Goal: Answer question/provide support: Share knowledge or assist other users

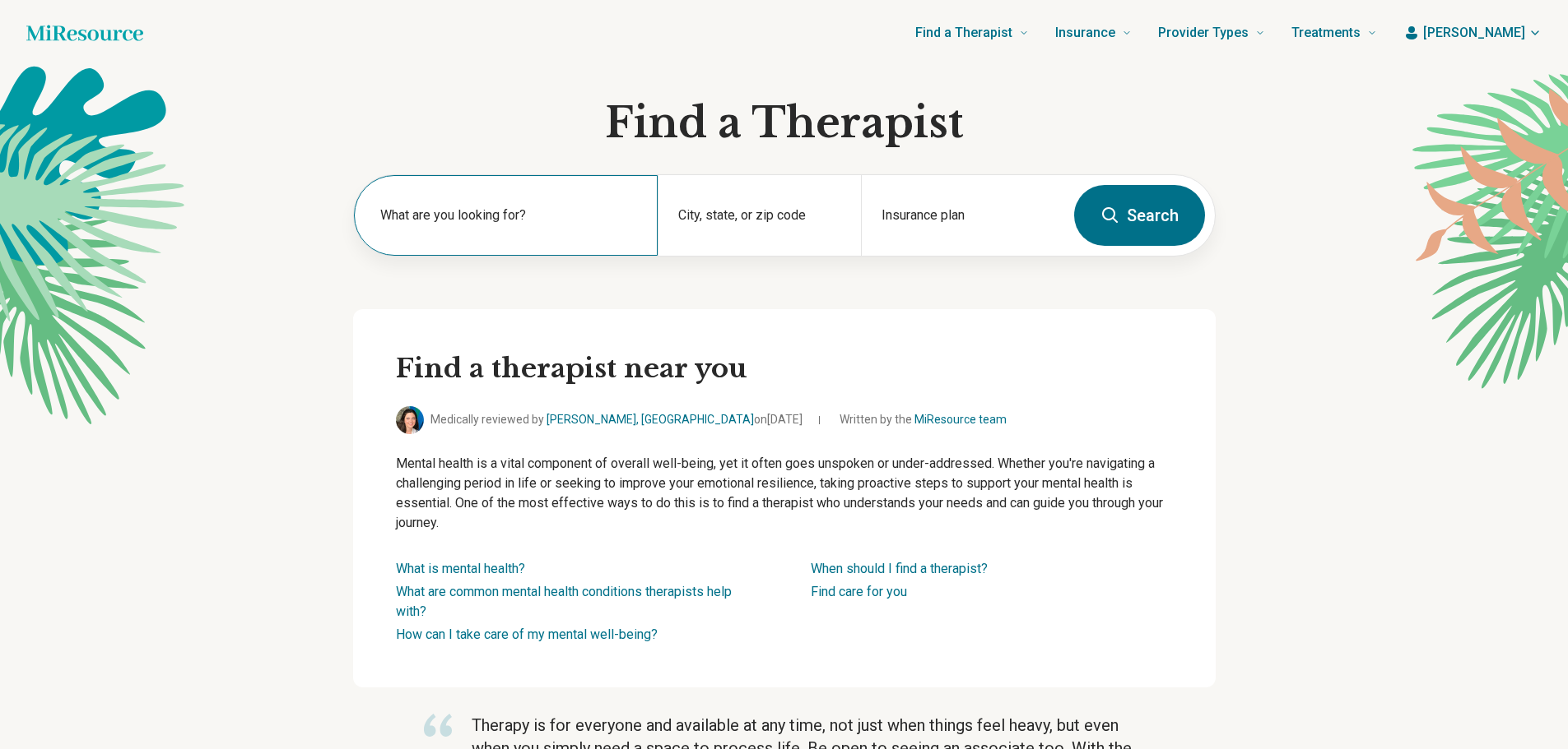
click at [508, 220] on input "text" at bounding box center [509, 229] width 259 height 20
click at [1504, 26] on span "[PERSON_NAME]" at bounding box center [1474, 33] width 102 height 20
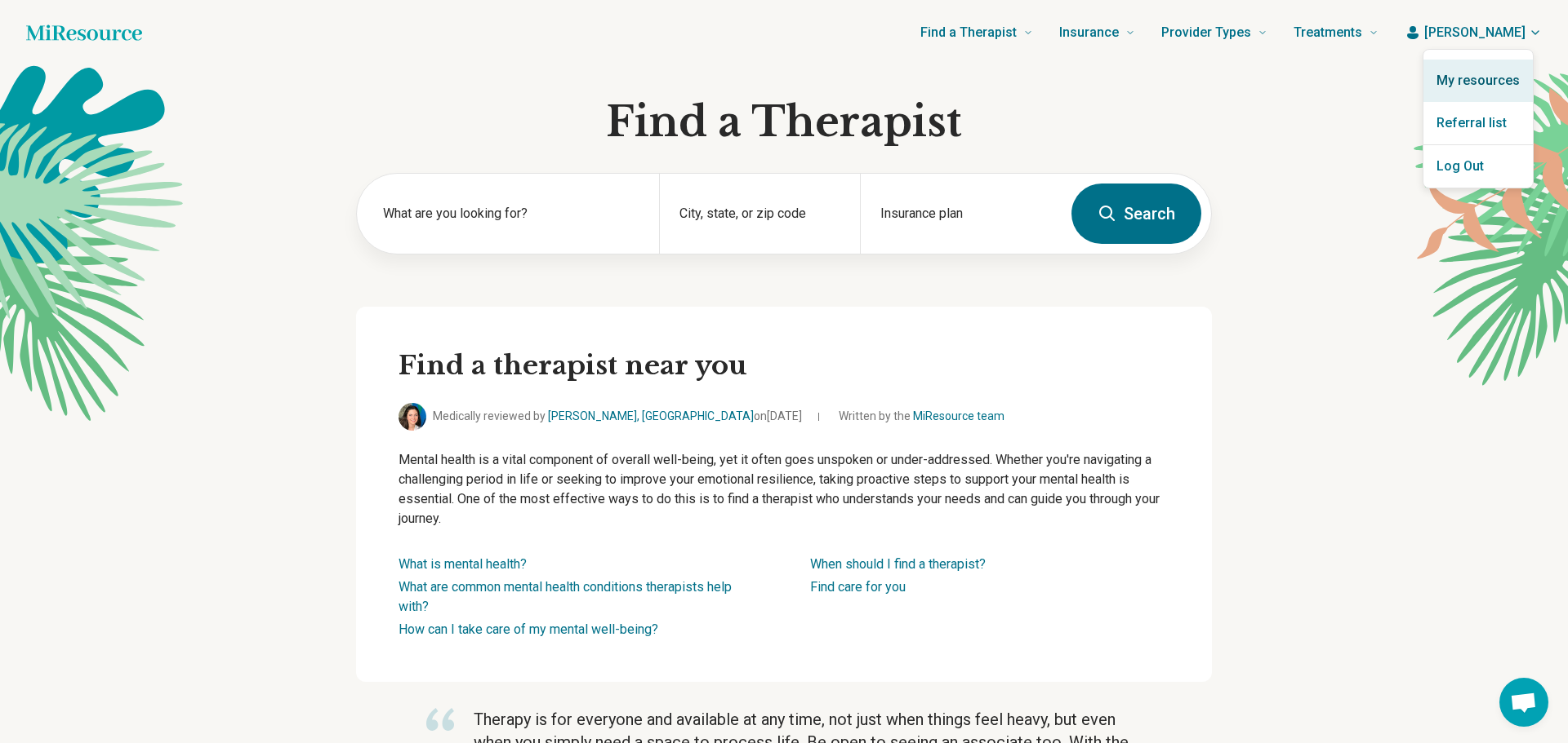
click at [1501, 75] on link "My resources" at bounding box center [1477, 80] width 110 height 42
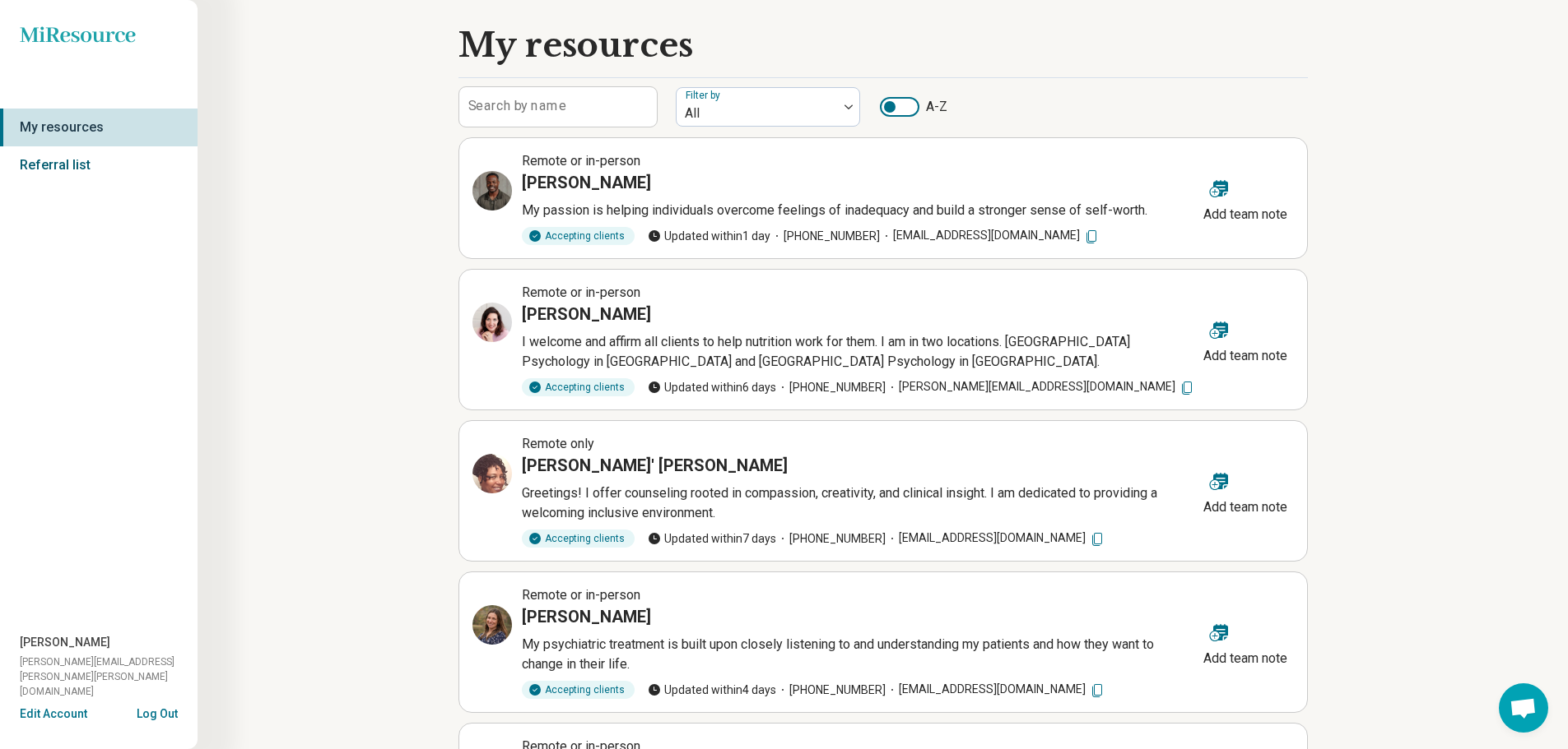
click at [72, 168] on link "Referral list" at bounding box center [98, 164] width 197 height 37
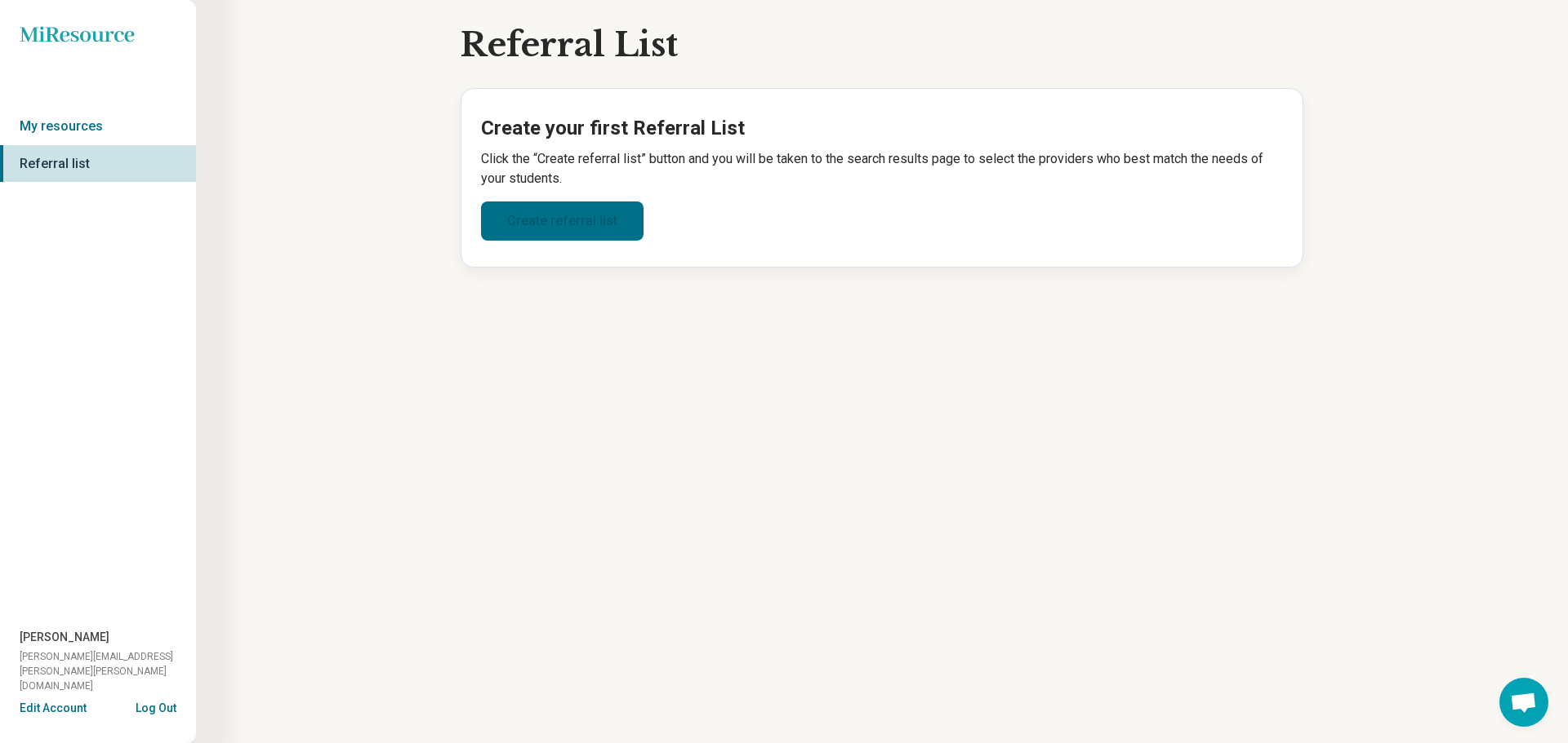
click at [579, 217] on link "Create referral list" at bounding box center [562, 220] width 162 height 39
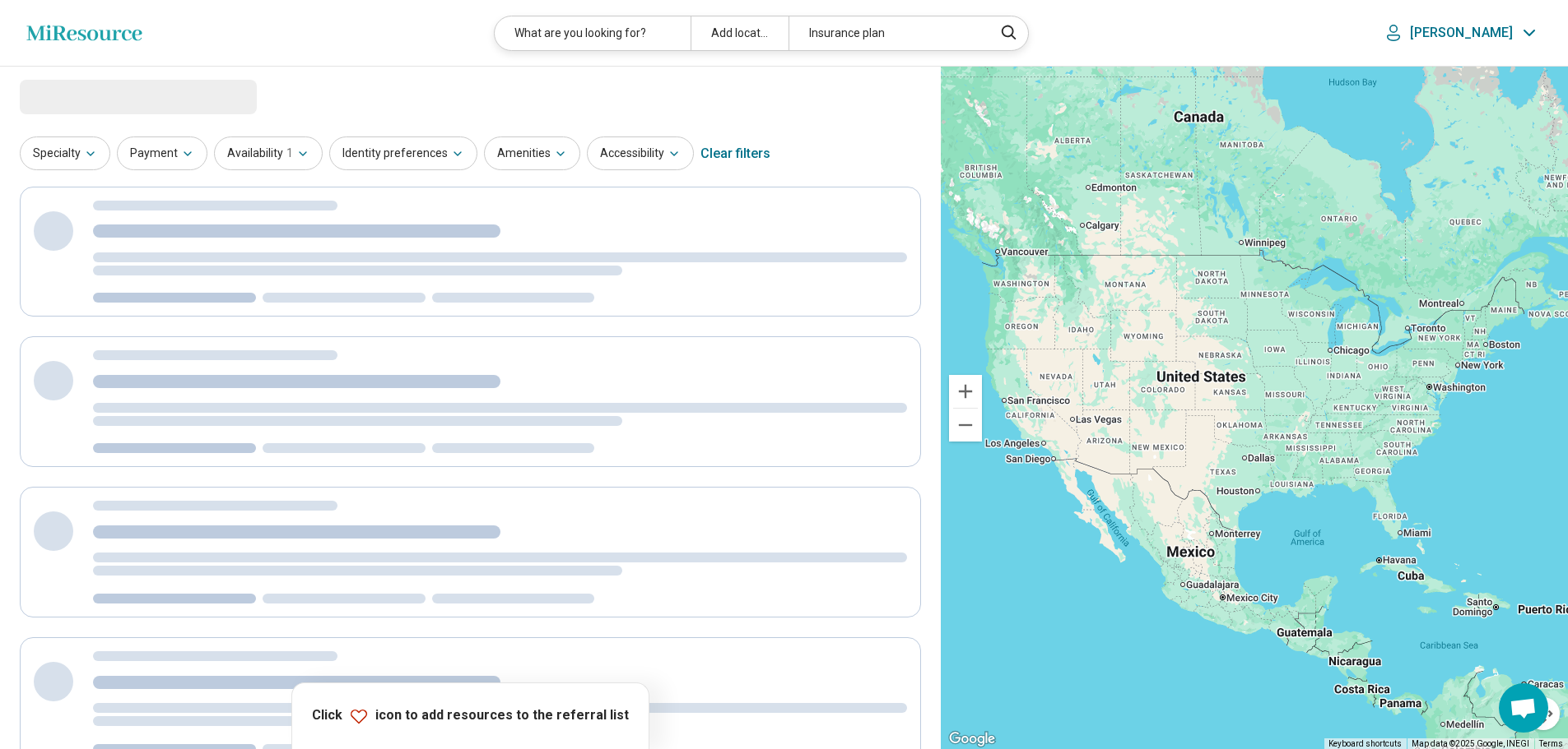
select select "***"
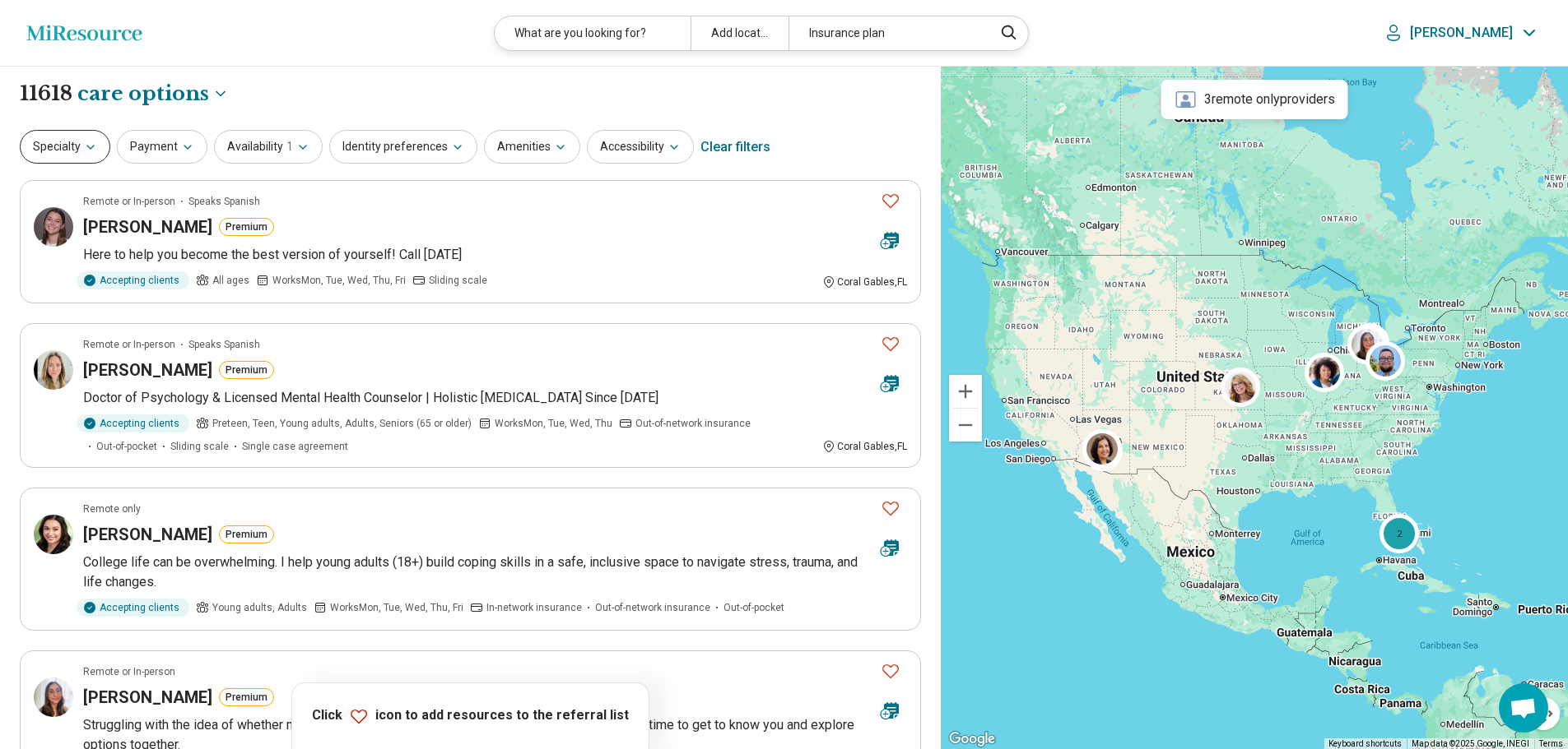
click at [77, 143] on button "Specialty" at bounding box center [65, 146] width 90 height 34
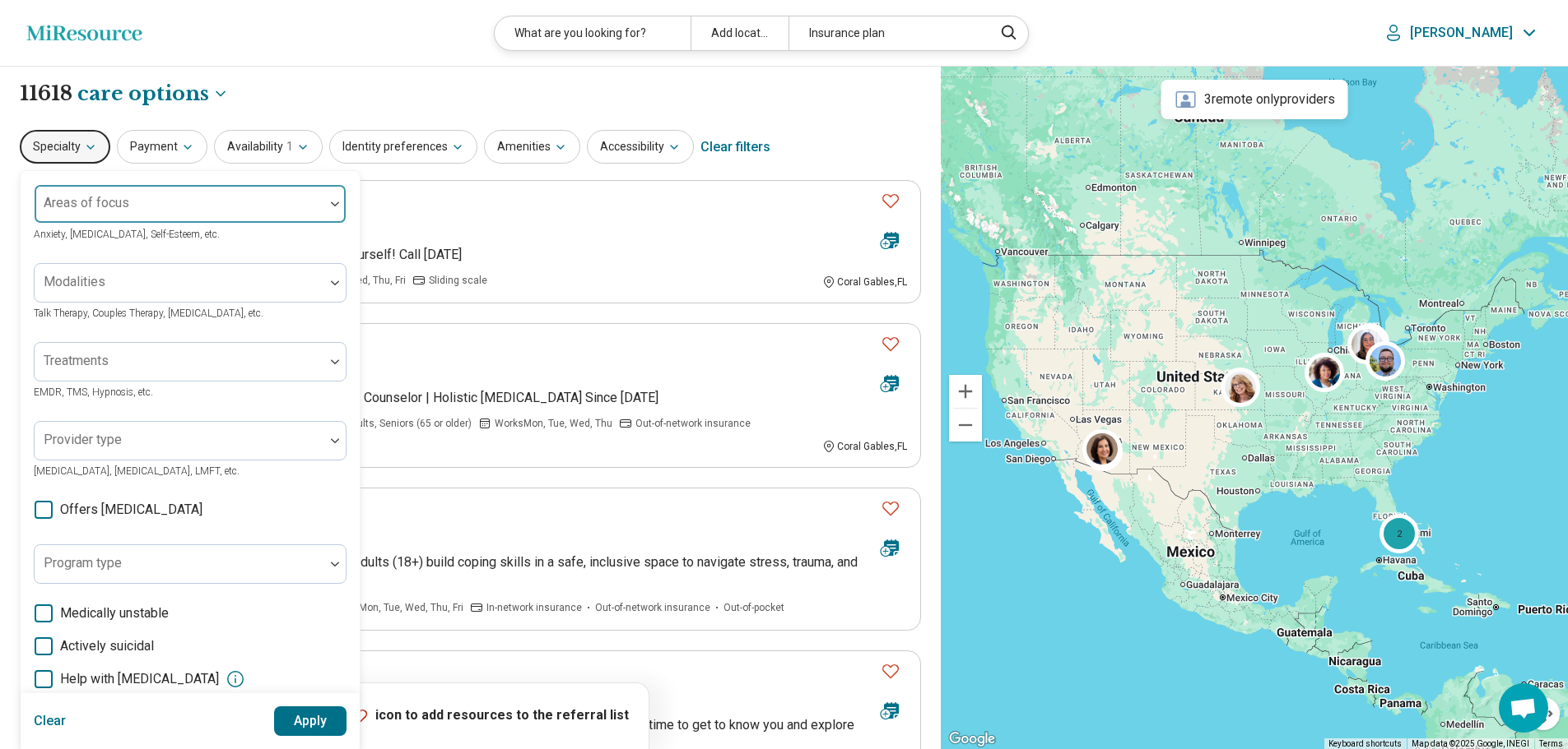
click at [137, 204] on div at bounding box center [179, 211] width 276 height 23
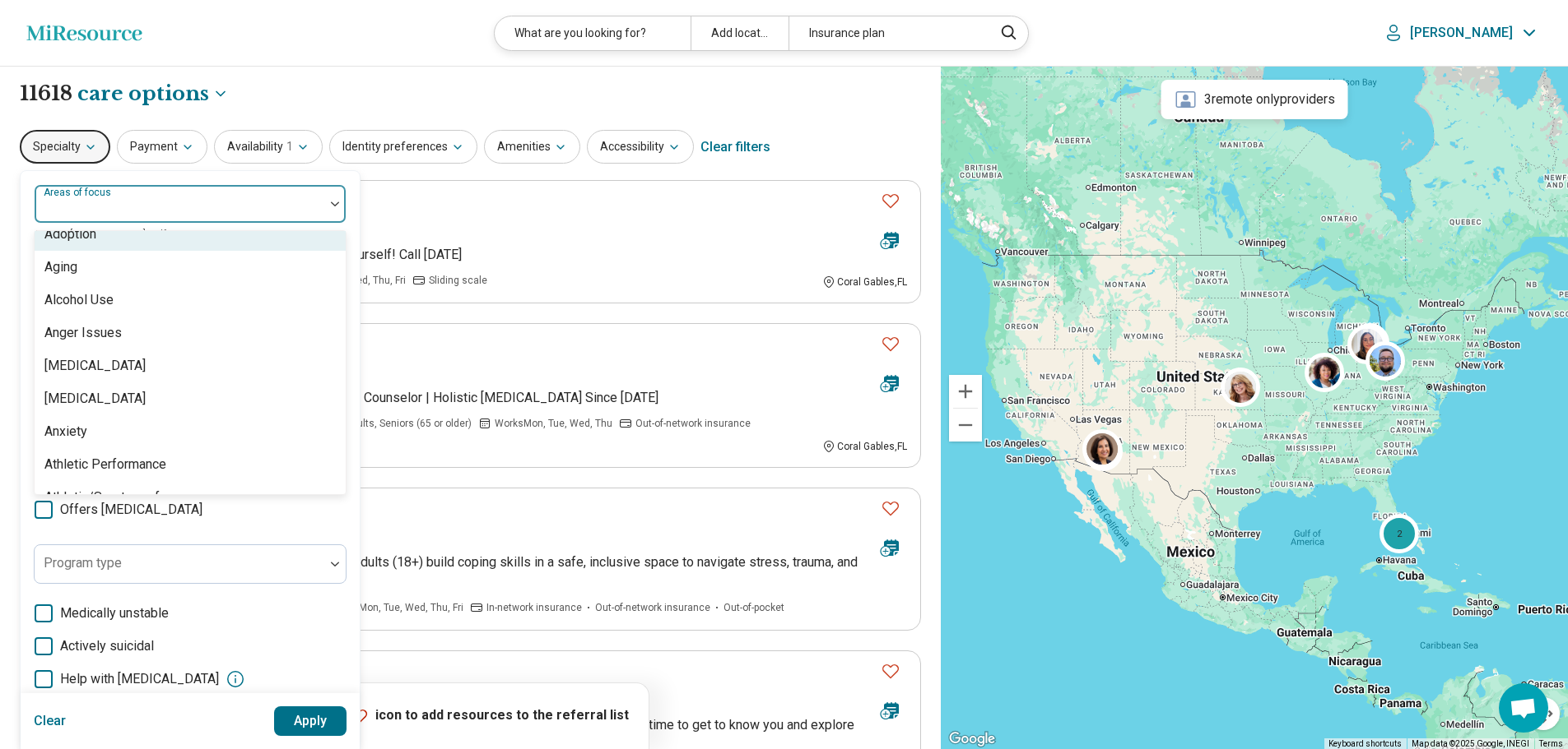
scroll to position [164, 0]
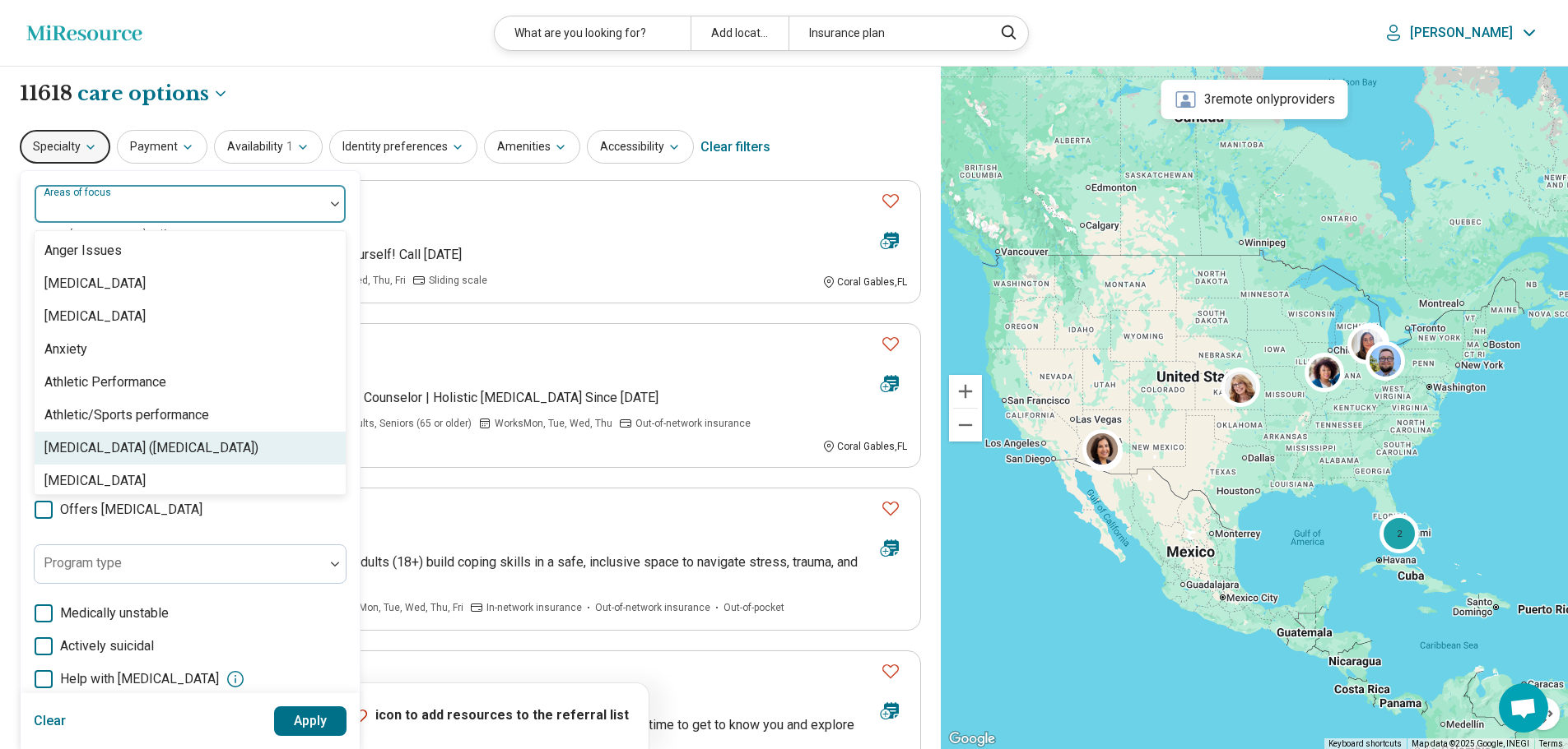
click at [165, 452] on div "Attention Deficit Hyperactivity Disorder (ADHD)" at bounding box center [151, 448] width 214 height 20
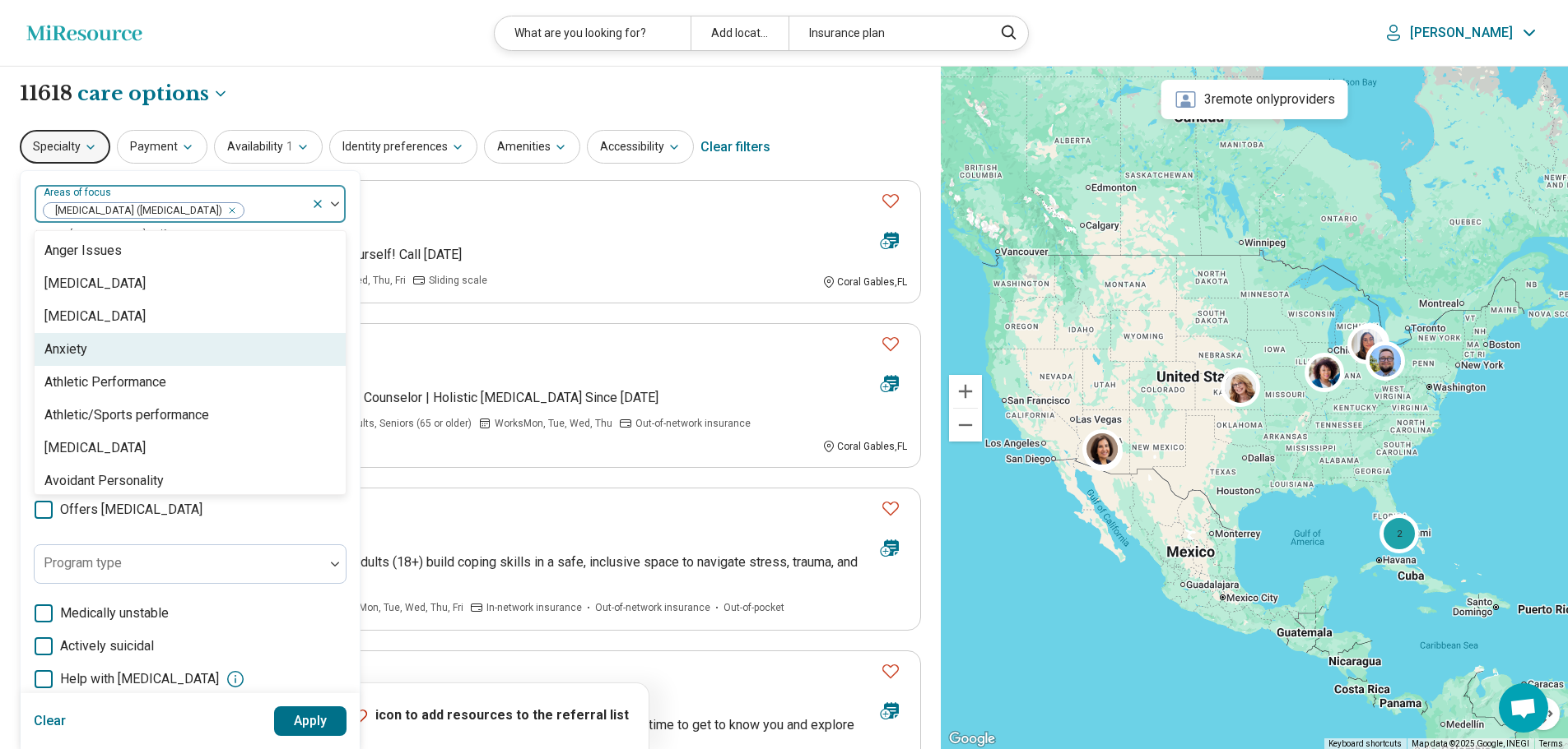
click at [180, 362] on div "Anxiety" at bounding box center [190, 349] width 311 height 33
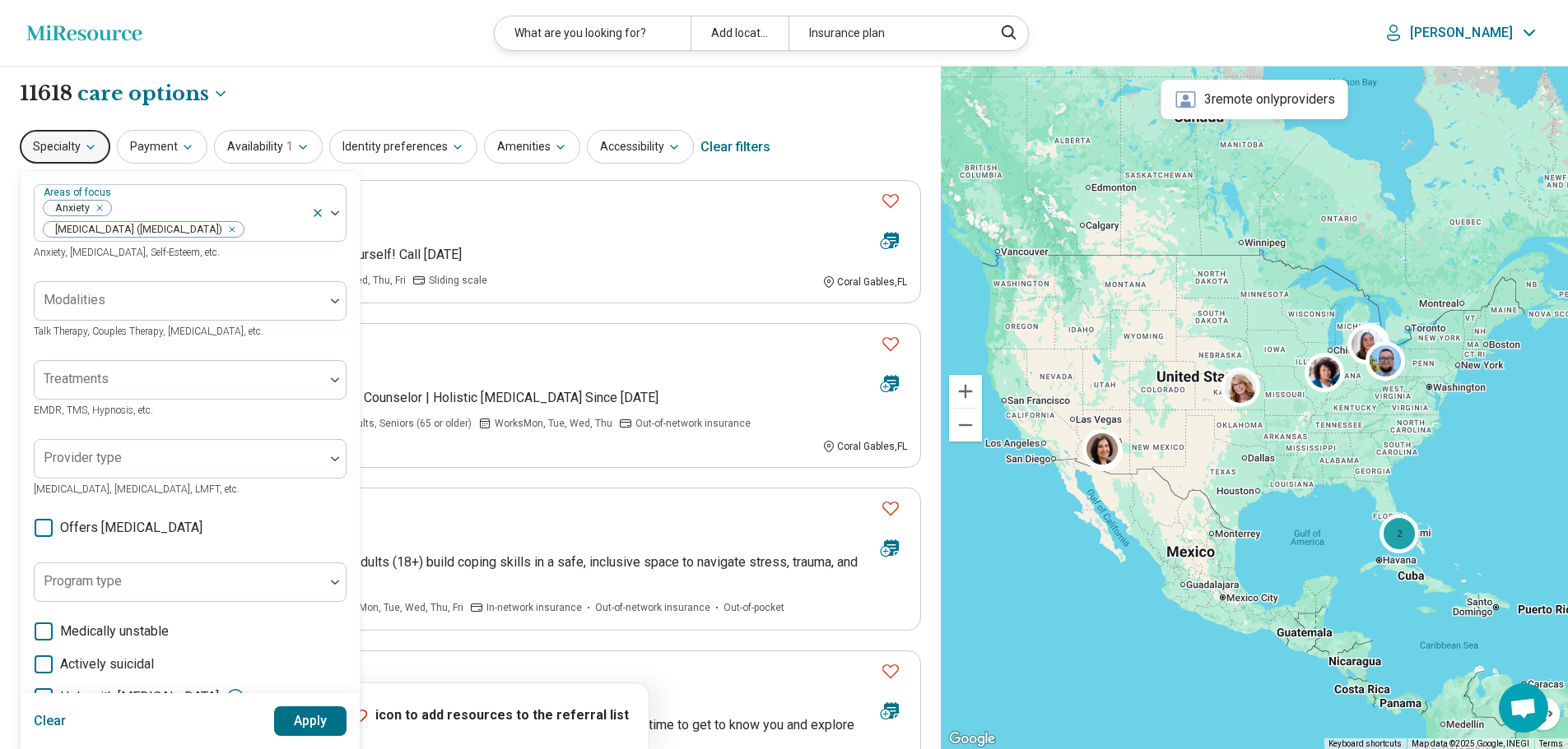
click at [225, 543] on div "Areas of focus Anxiety Attention Deficit Hyperactivity Disorder (ADHD) Anxiety,…" at bounding box center [190, 515] width 313 height 662
click at [40, 526] on icon at bounding box center [43, 528] width 18 height 18
click at [320, 725] on button "Apply" at bounding box center [311, 721] width 73 height 30
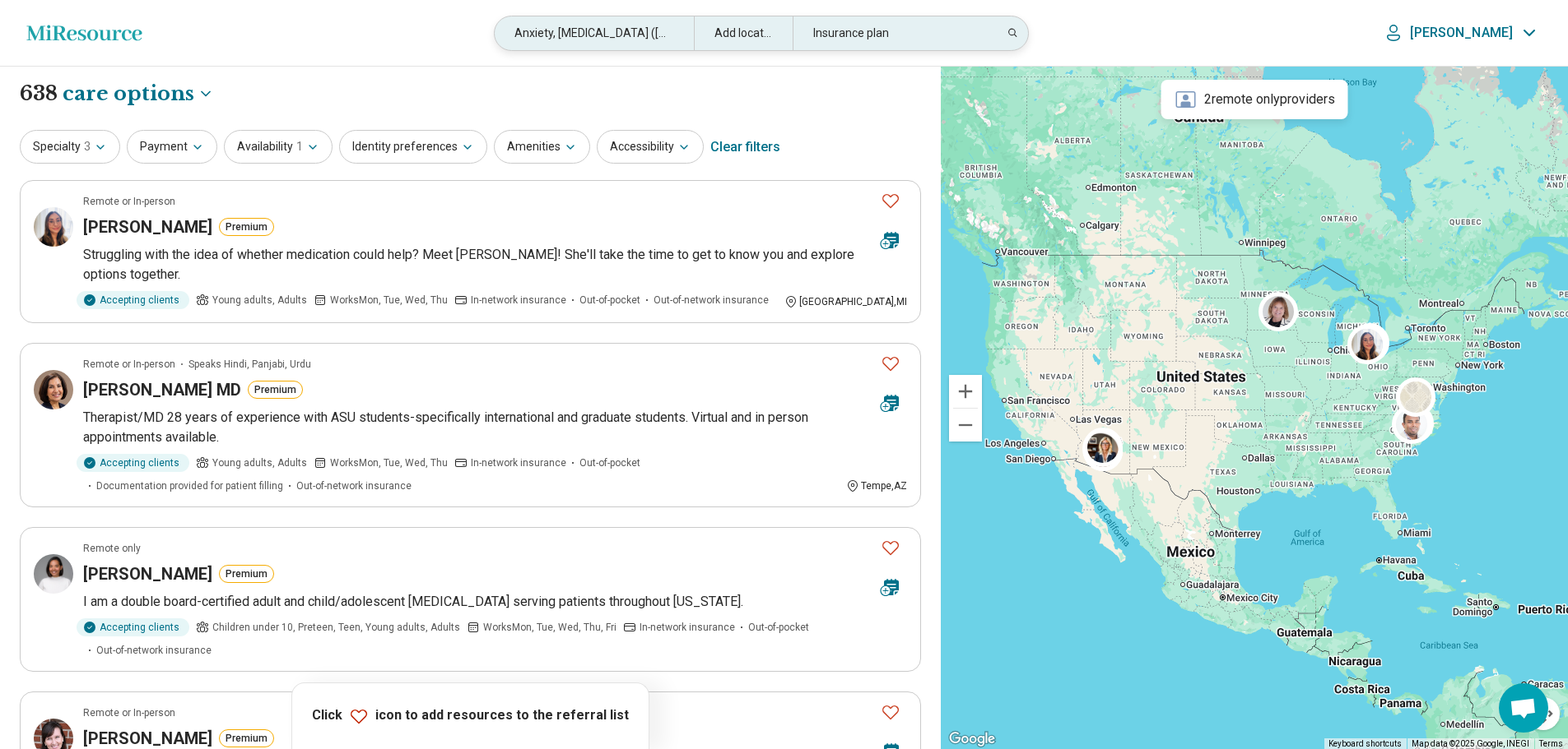
click at [794, 44] on div "Add location" at bounding box center [744, 33] width 100 height 34
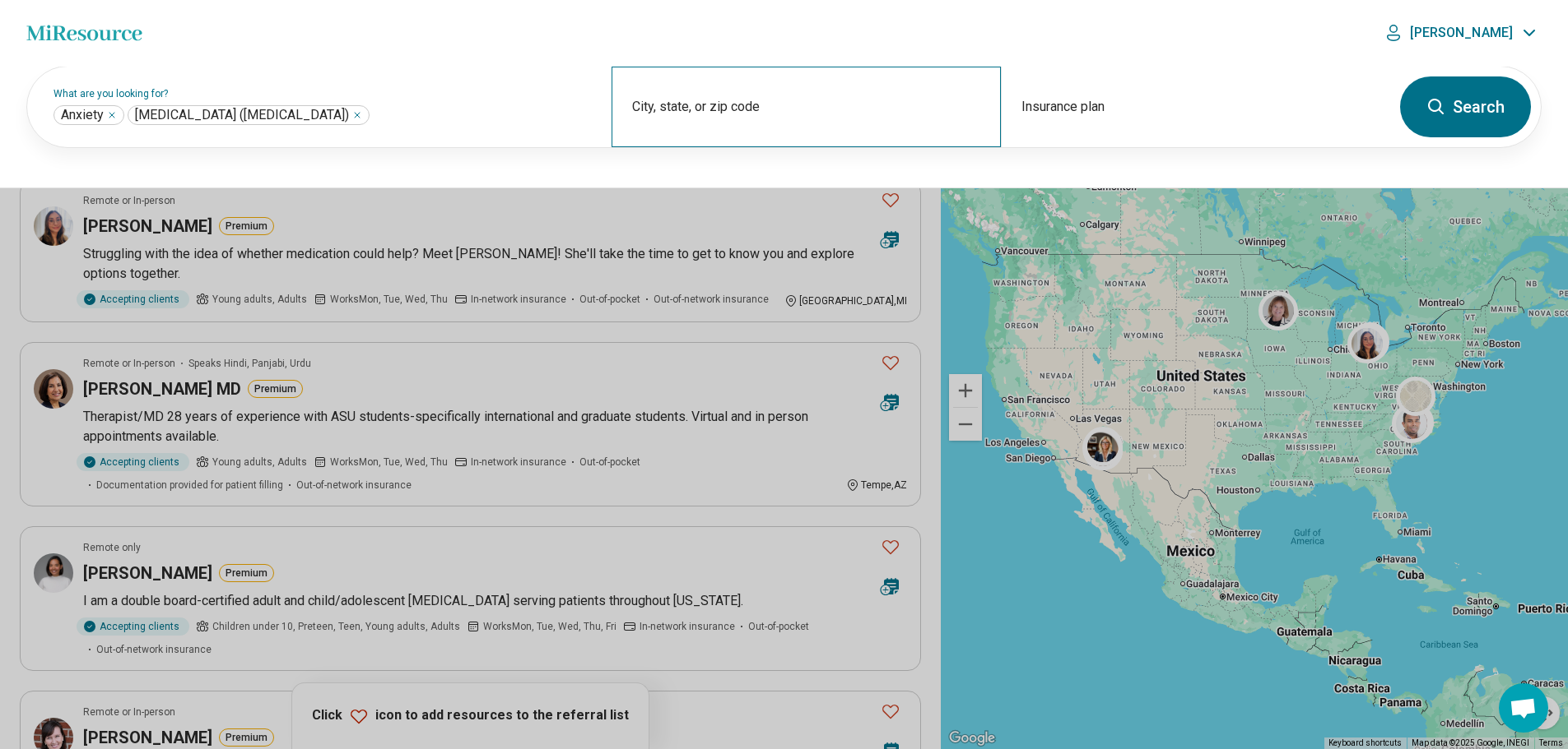
click at [789, 94] on div "City, state, or zip code" at bounding box center [806, 107] width 390 height 81
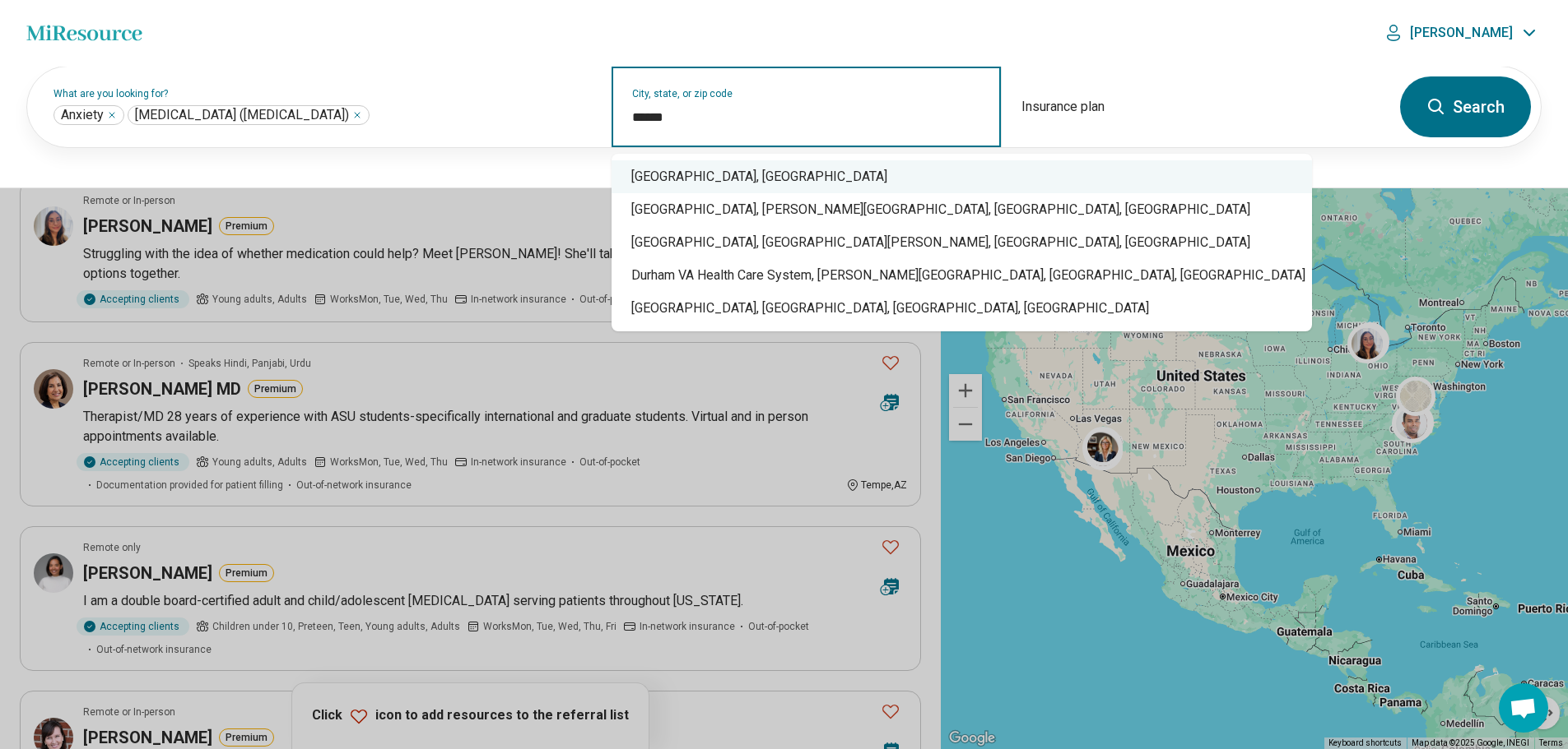
click at [711, 189] on div "Durham, NC" at bounding box center [962, 177] width 700 height 33
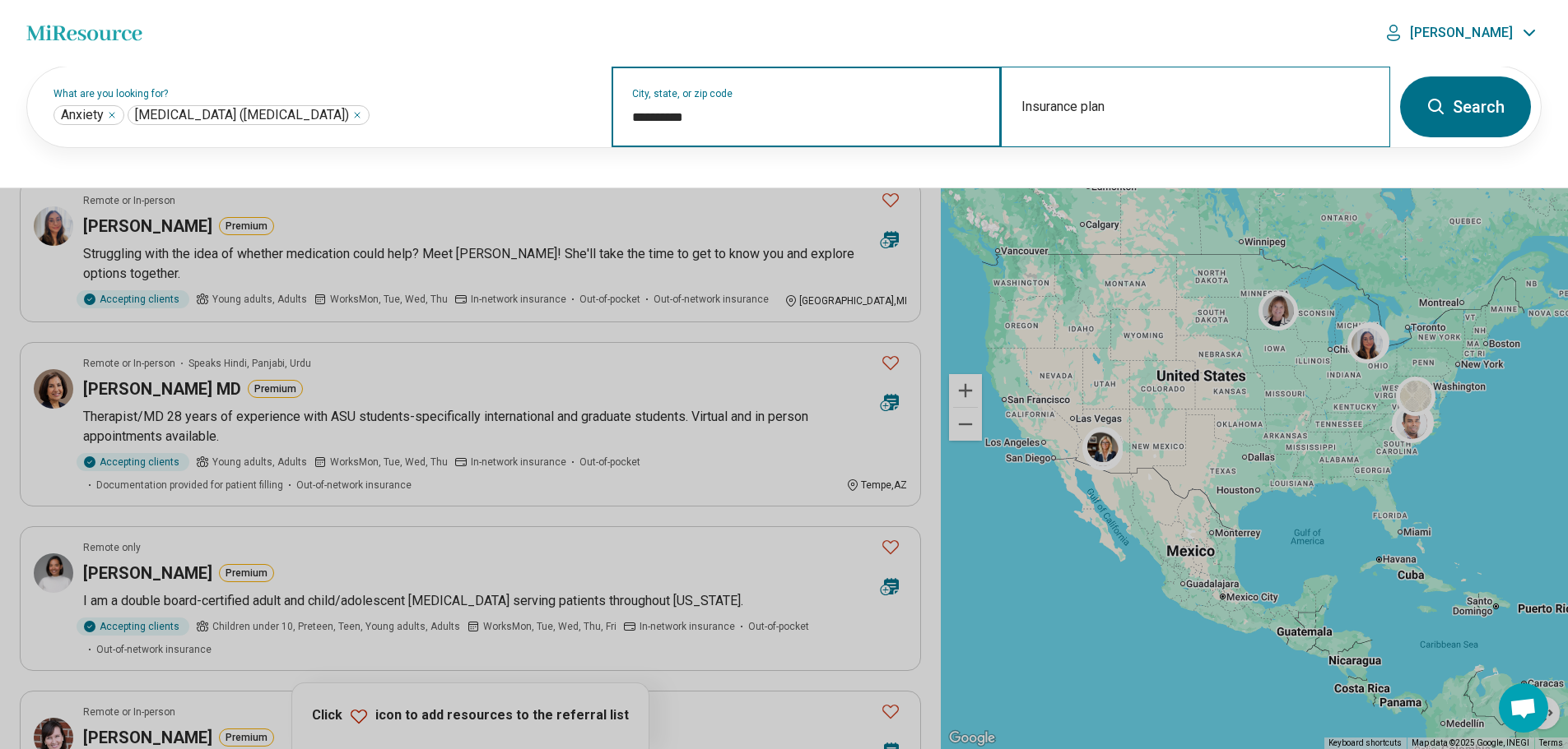
type input "**********"
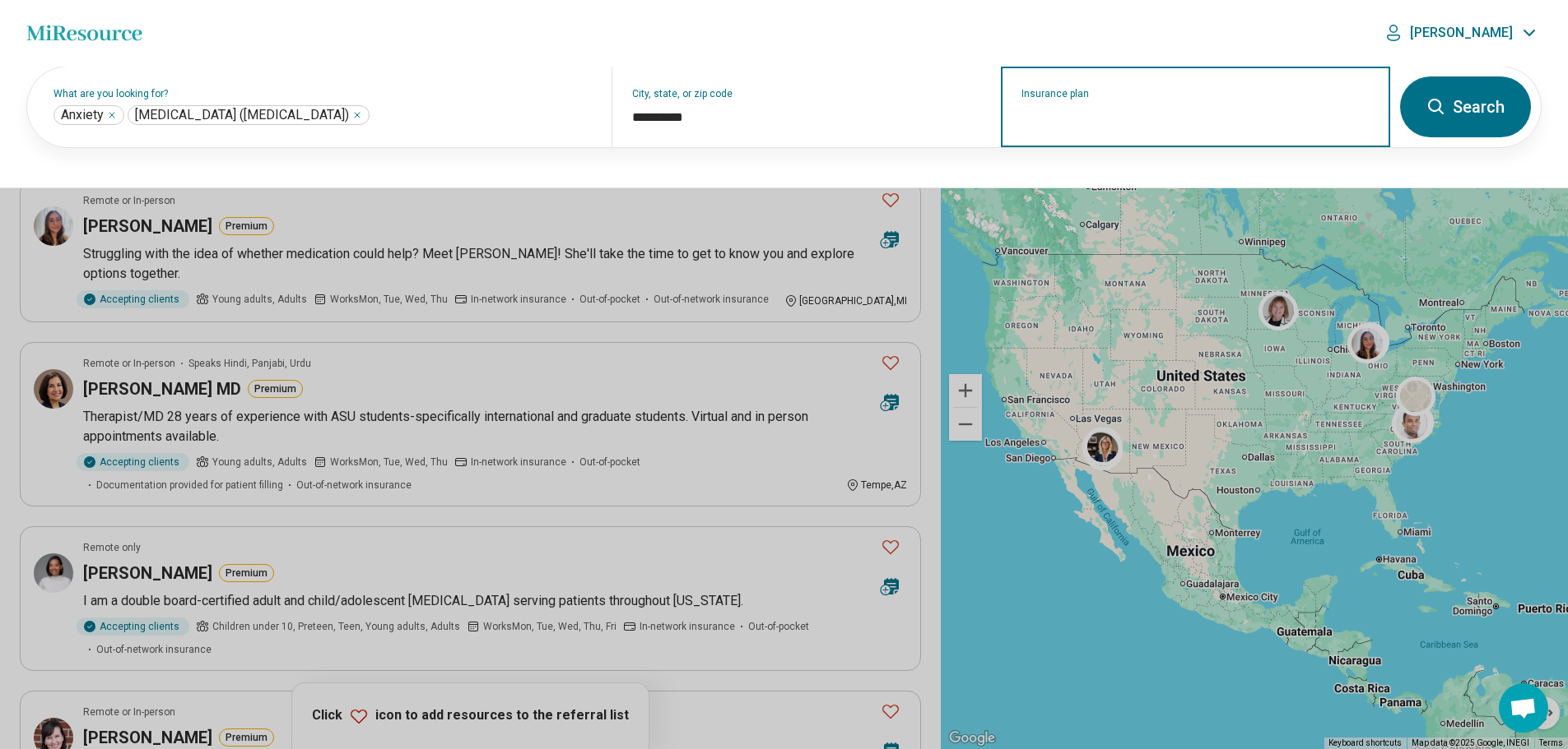
click at [1186, 128] on div "Insurance plan" at bounding box center [1195, 107] width 390 height 81
click at [1034, 172] on div "DSHIP" at bounding box center [1038, 178] width 72 height 33
type input "*****"
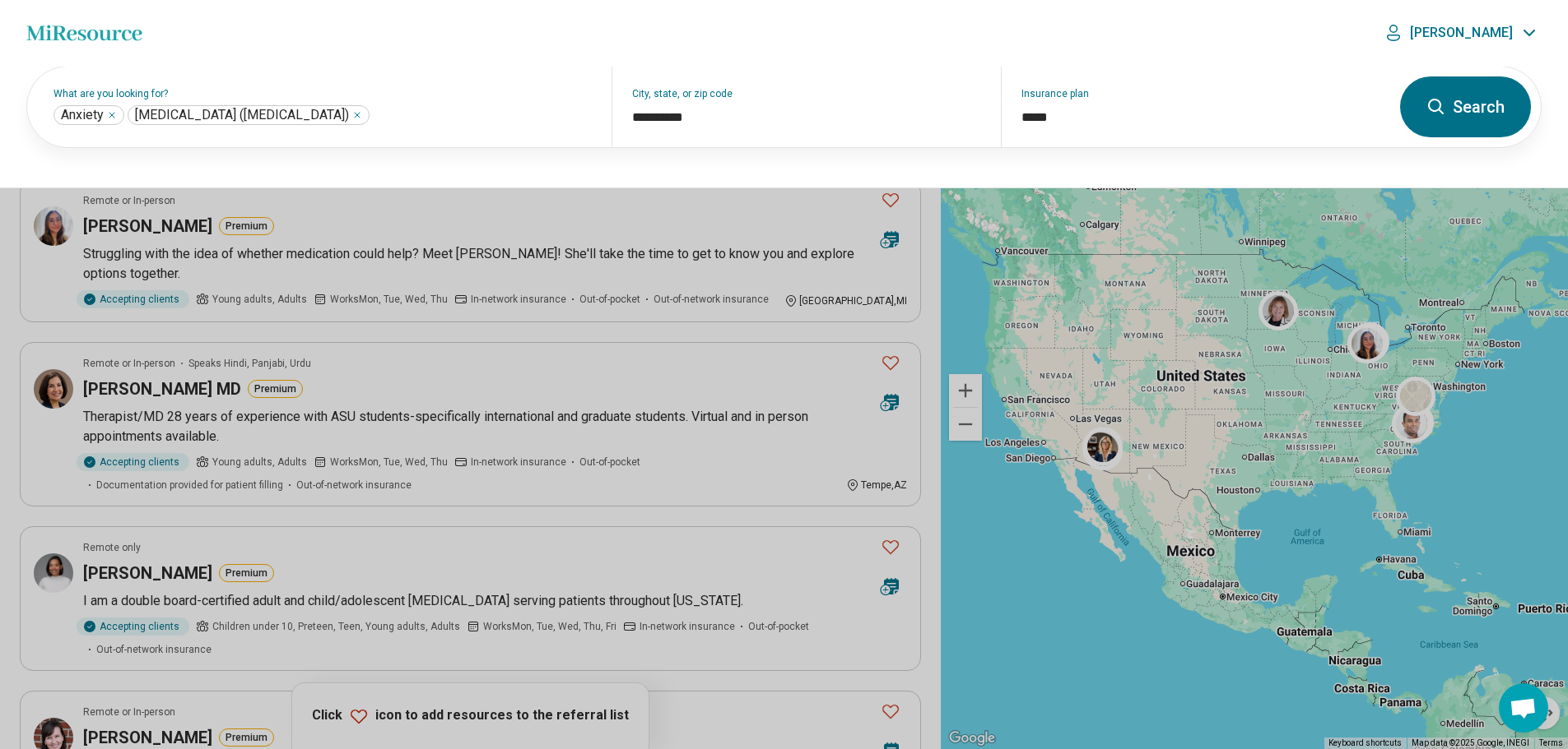
click at [1433, 115] on icon at bounding box center [1436, 107] width 20 height 20
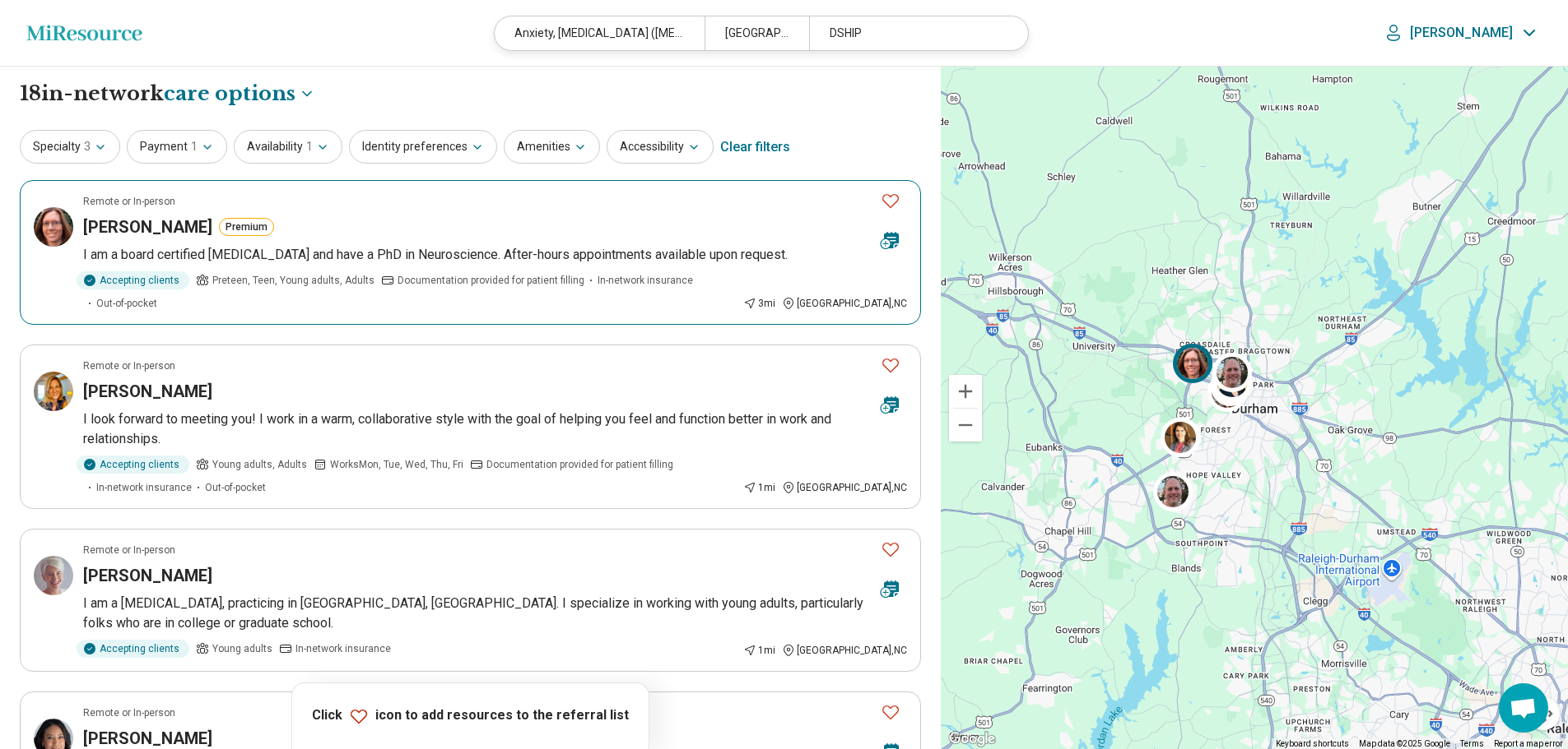
click at [155, 225] on h3 "[PERSON_NAME]" at bounding box center [147, 227] width 129 height 23
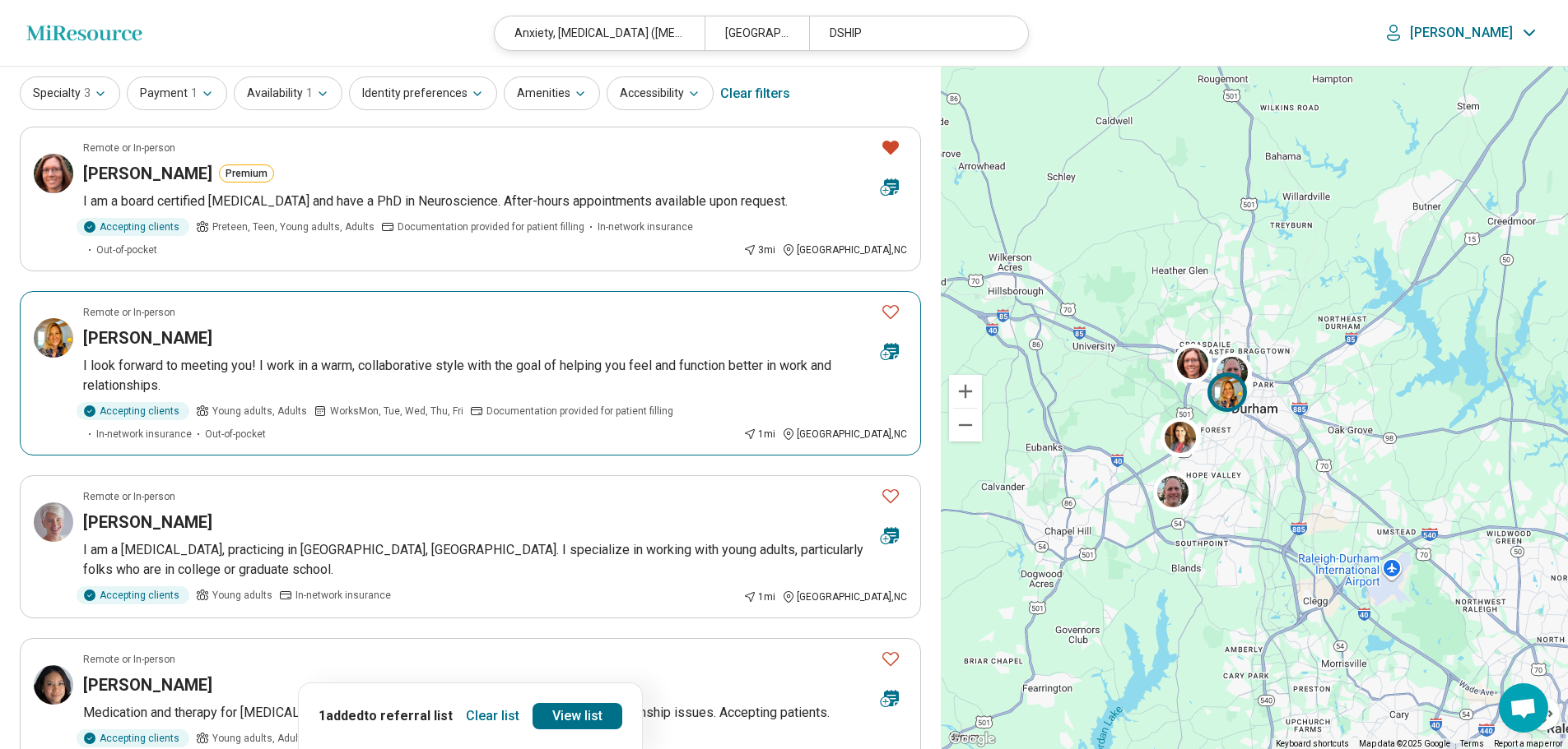
scroll to position [83, 0]
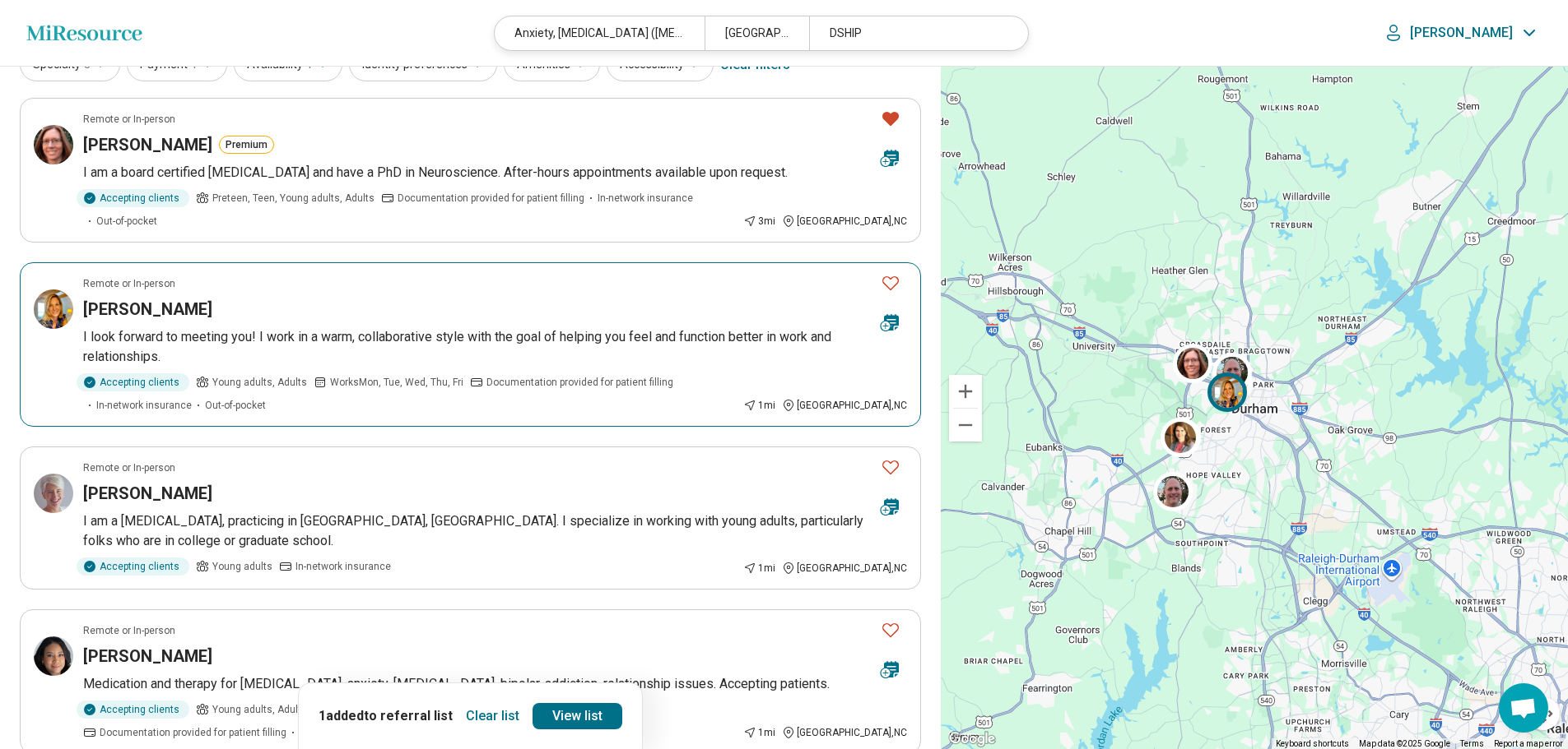
click at [319, 327] on p "I look forward to meeting you! I work in a warm, collaborative style with the g…" at bounding box center [494, 346] width 823 height 39
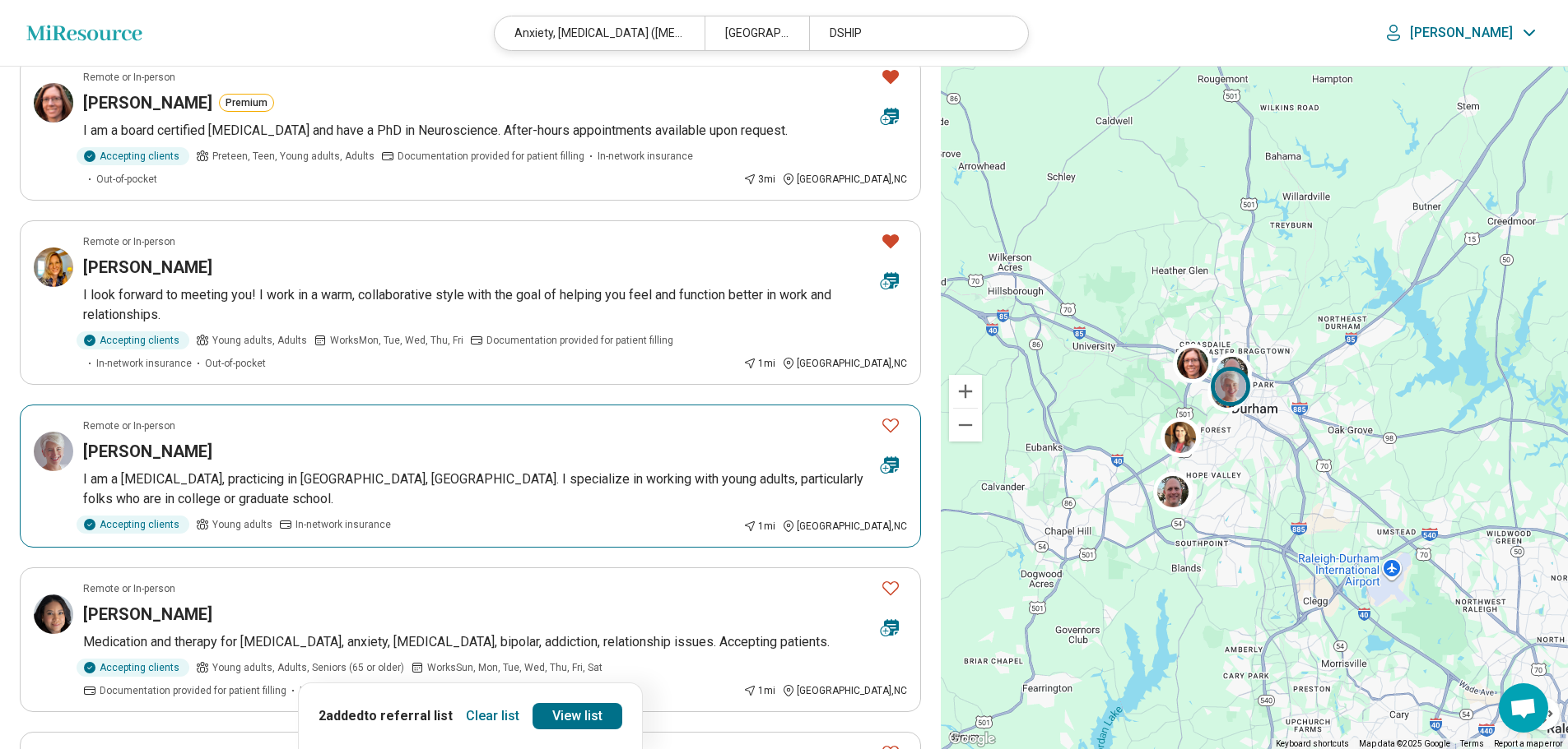
scroll to position [164, 0]
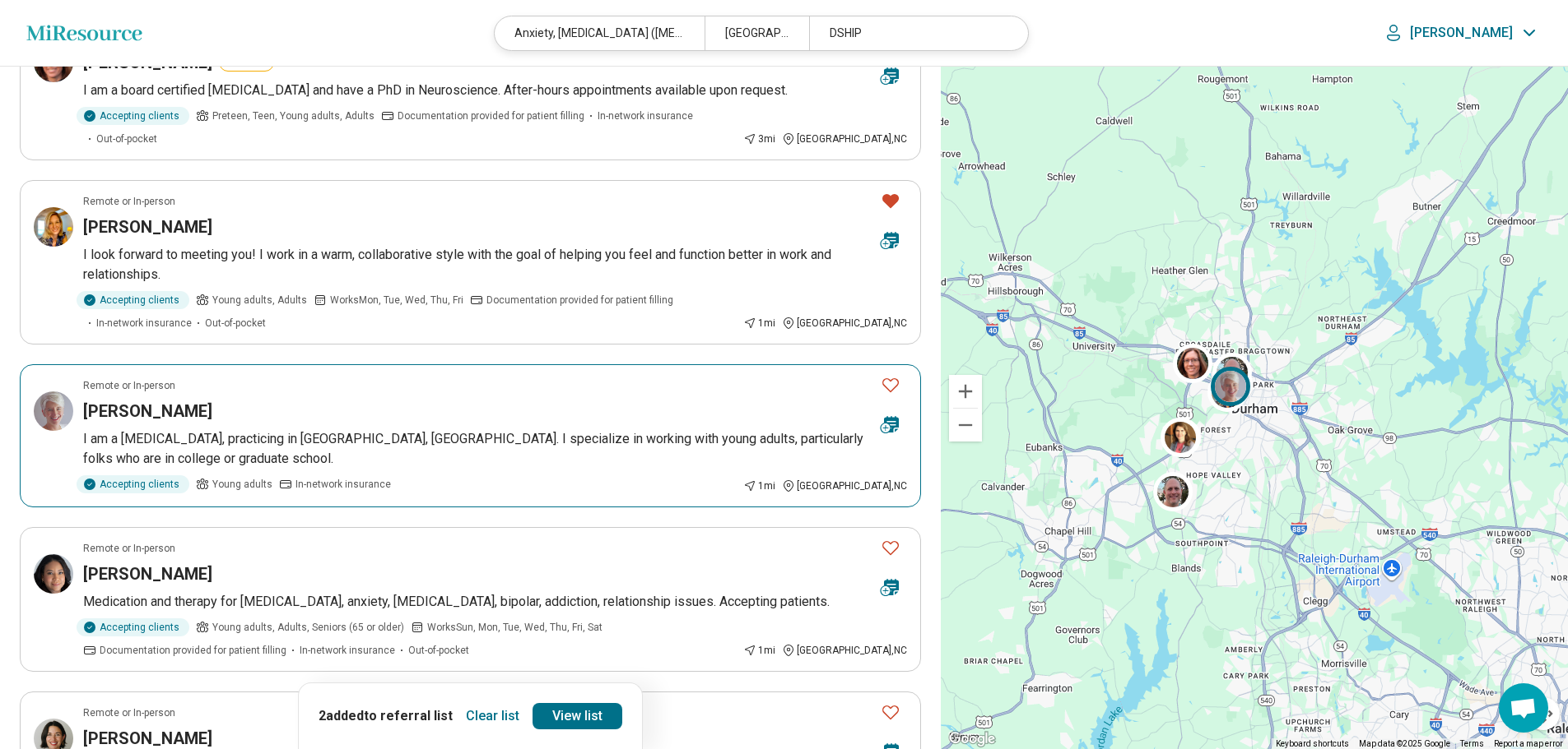
click at [299, 401] on div "[PERSON_NAME]" at bounding box center [474, 412] width 784 height 23
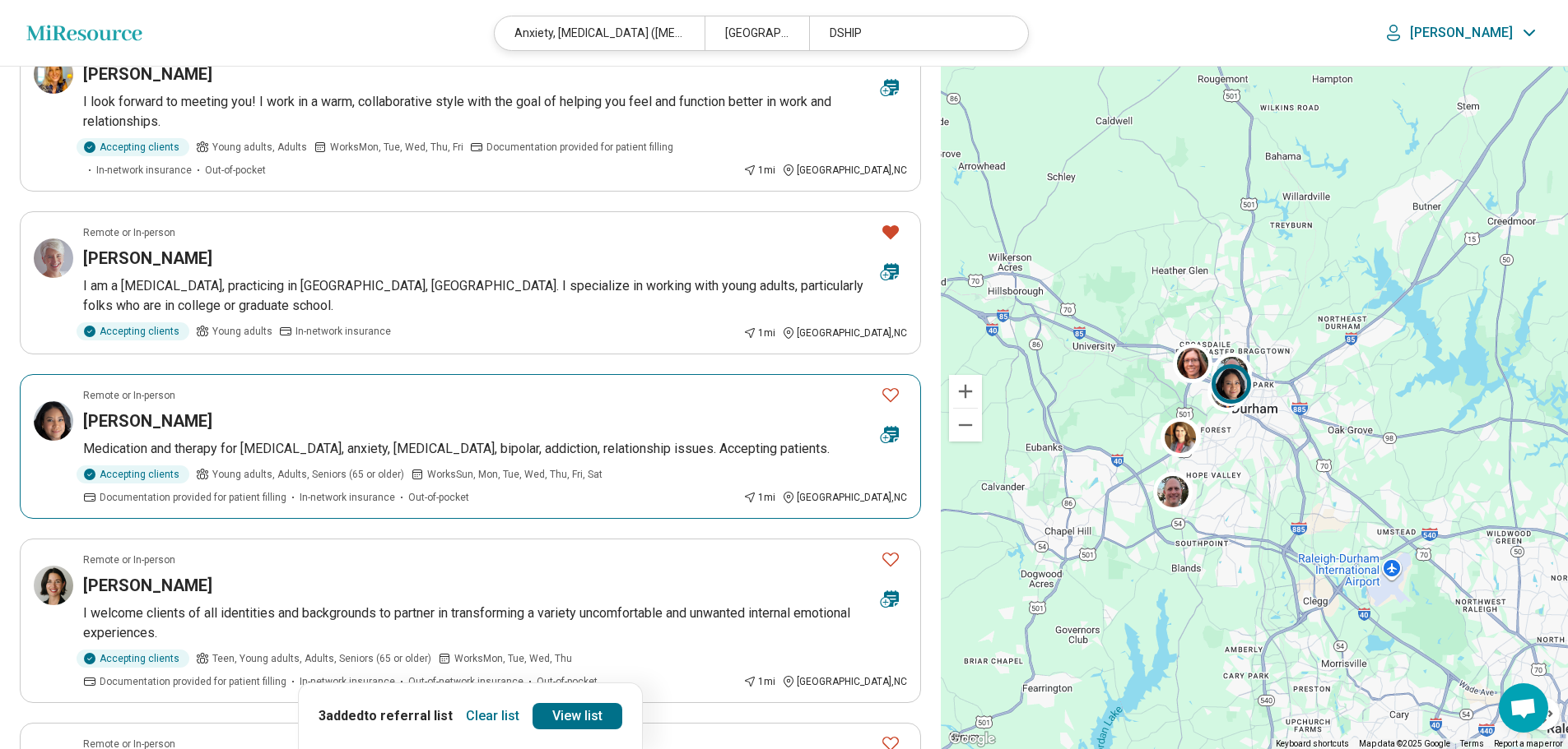
scroll to position [329, 0]
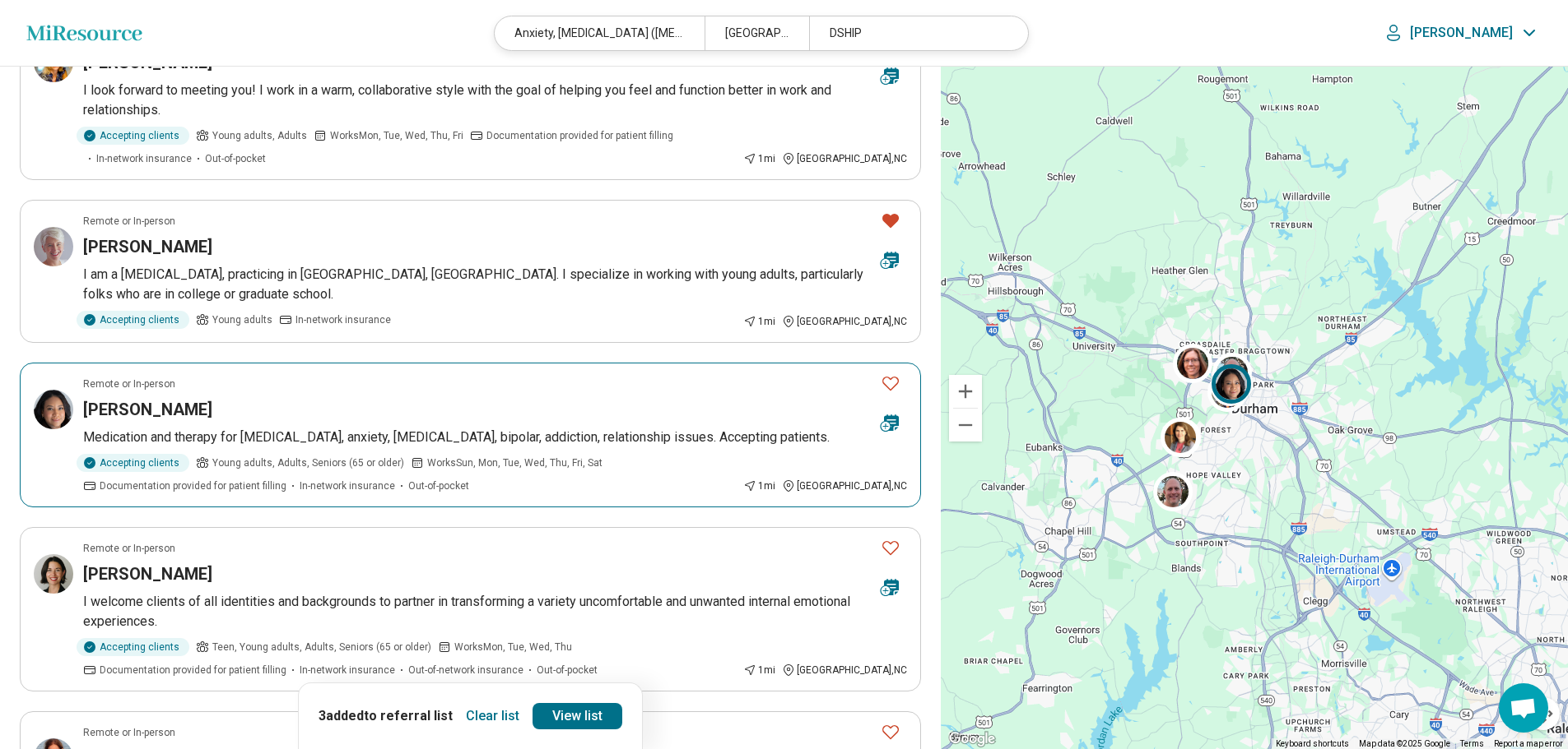
click at [214, 398] on div "[PERSON_NAME]" at bounding box center [474, 410] width 784 height 23
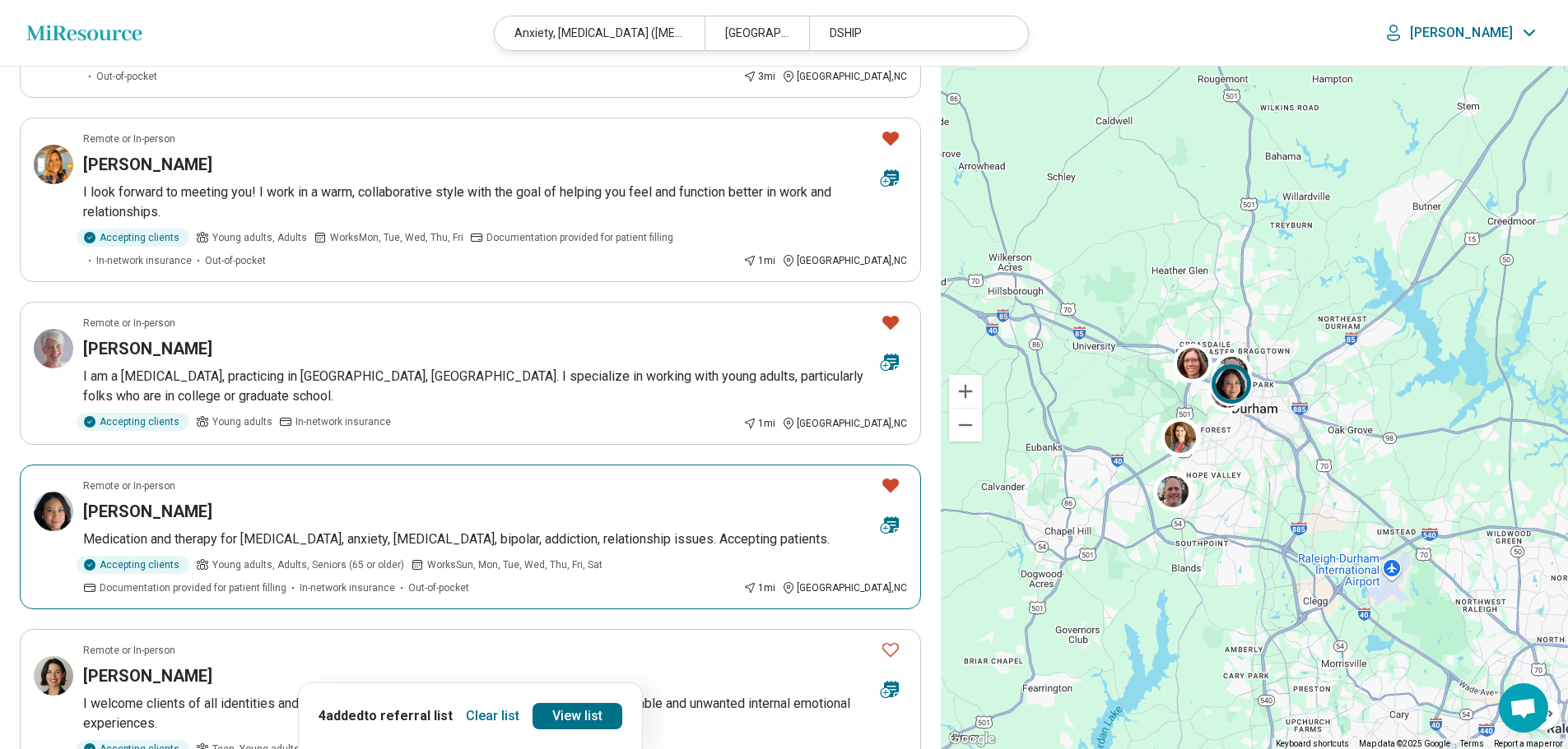
scroll to position [0, 0]
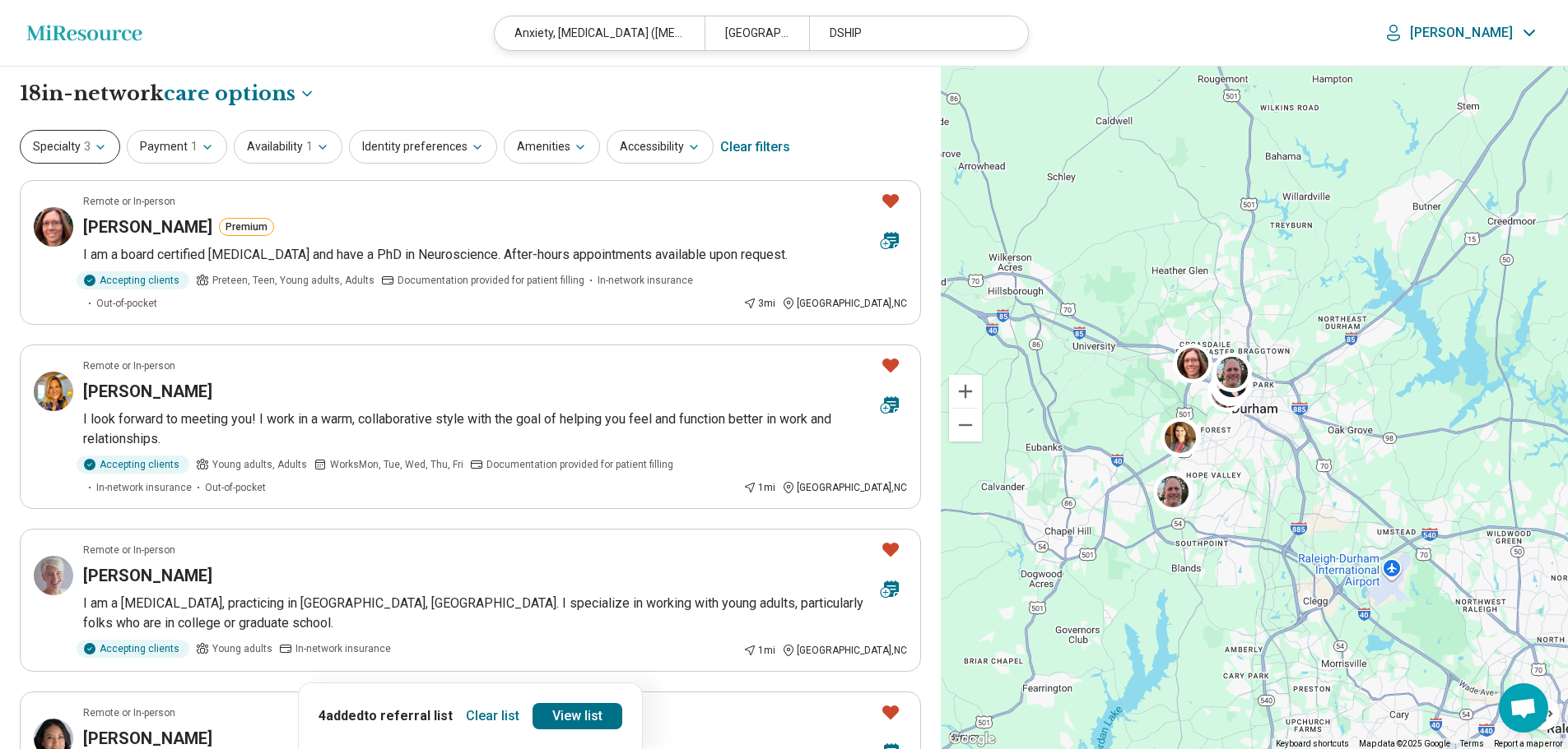
click at [77, 148] on button "Specialty 3" at bounding box center [70, 146] width 100 height 34
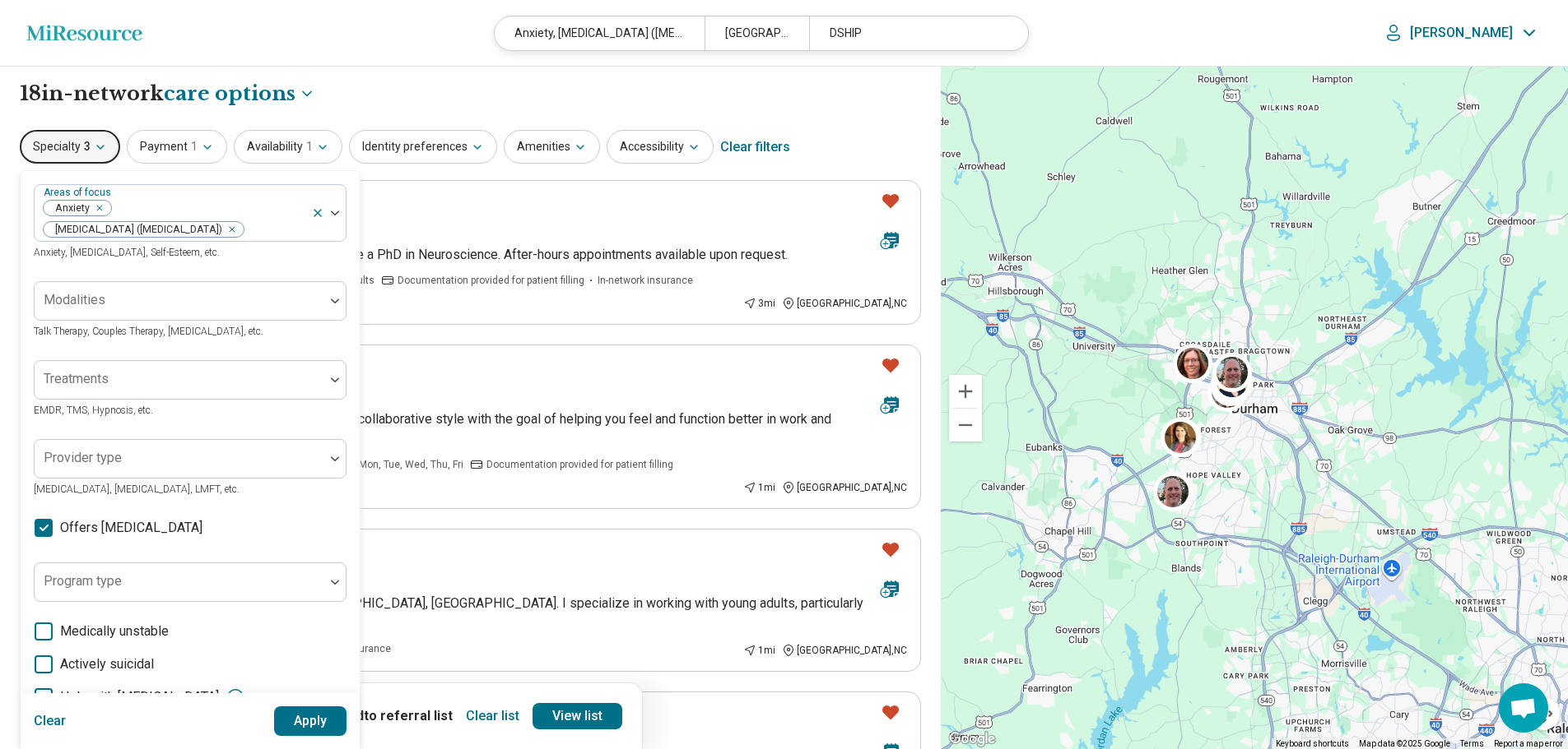
click at [42, 524] on icon at bounding box center [43, 528] width 18 height 18
click at [301, 723] on button "Apply" at bounding box center [311, 721] width 73 height 30
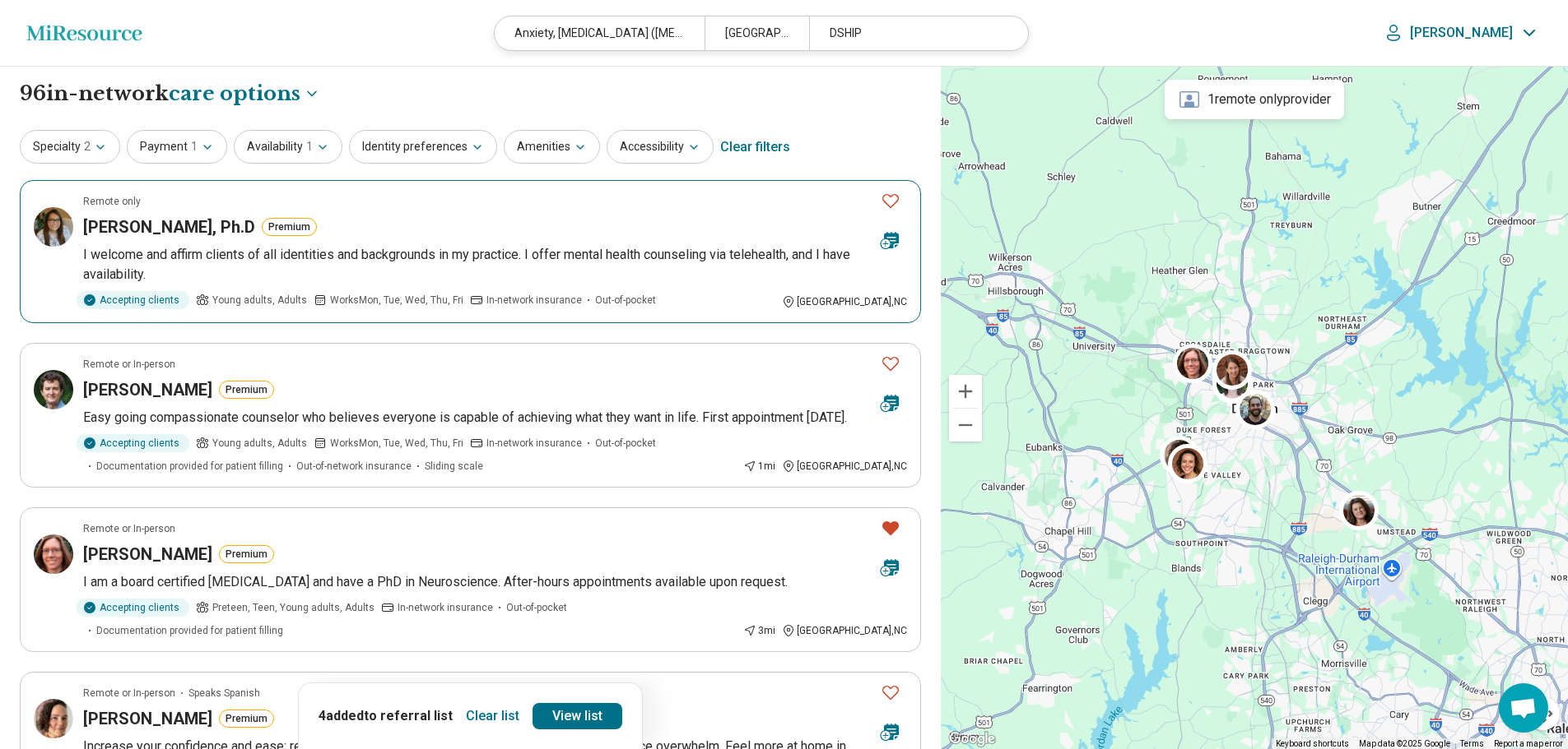
click at [255, 237] on h3 "[PERSON_NAME], Ph.D" at bounding box center [168, 227] width 172 height 23
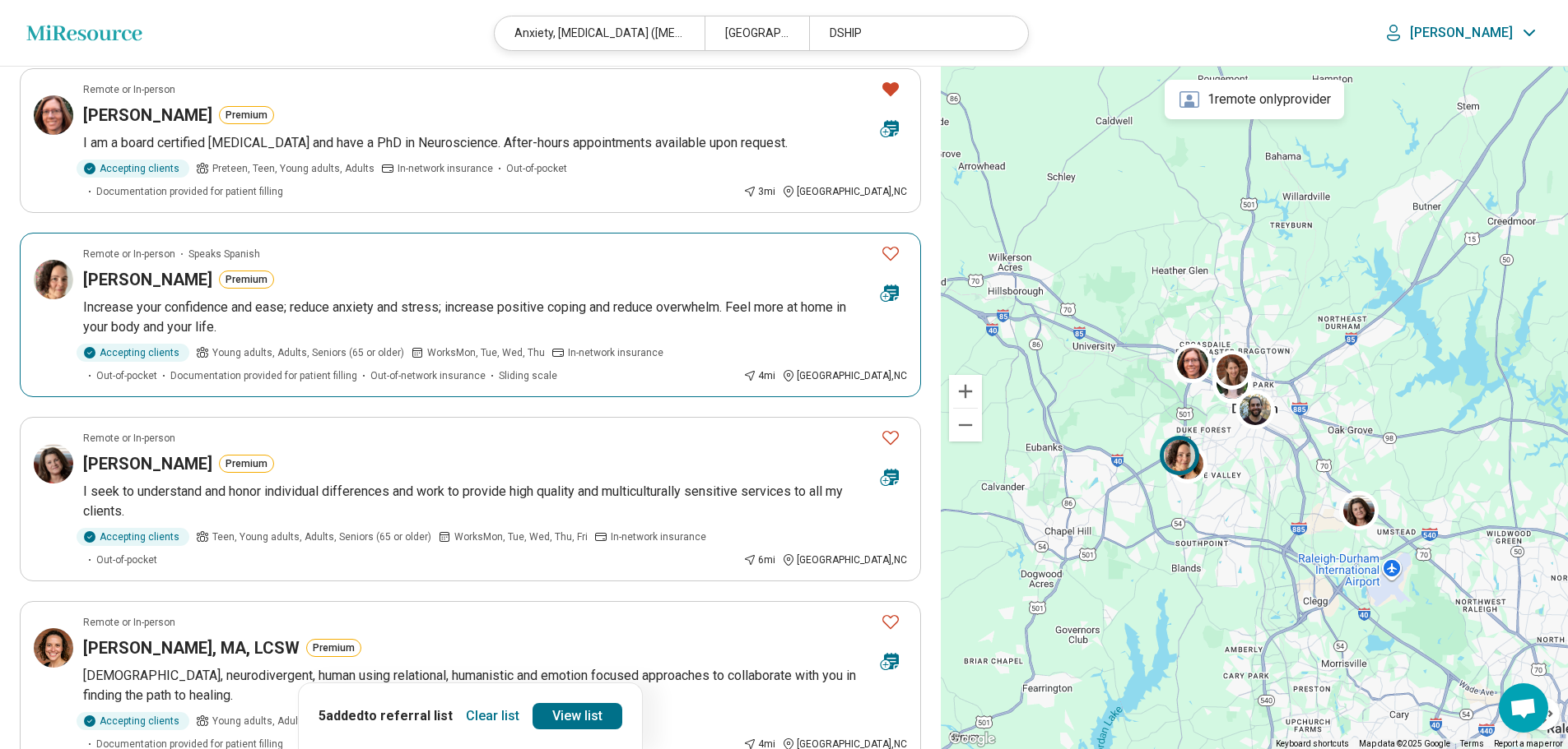
scroll to position [493, 0]
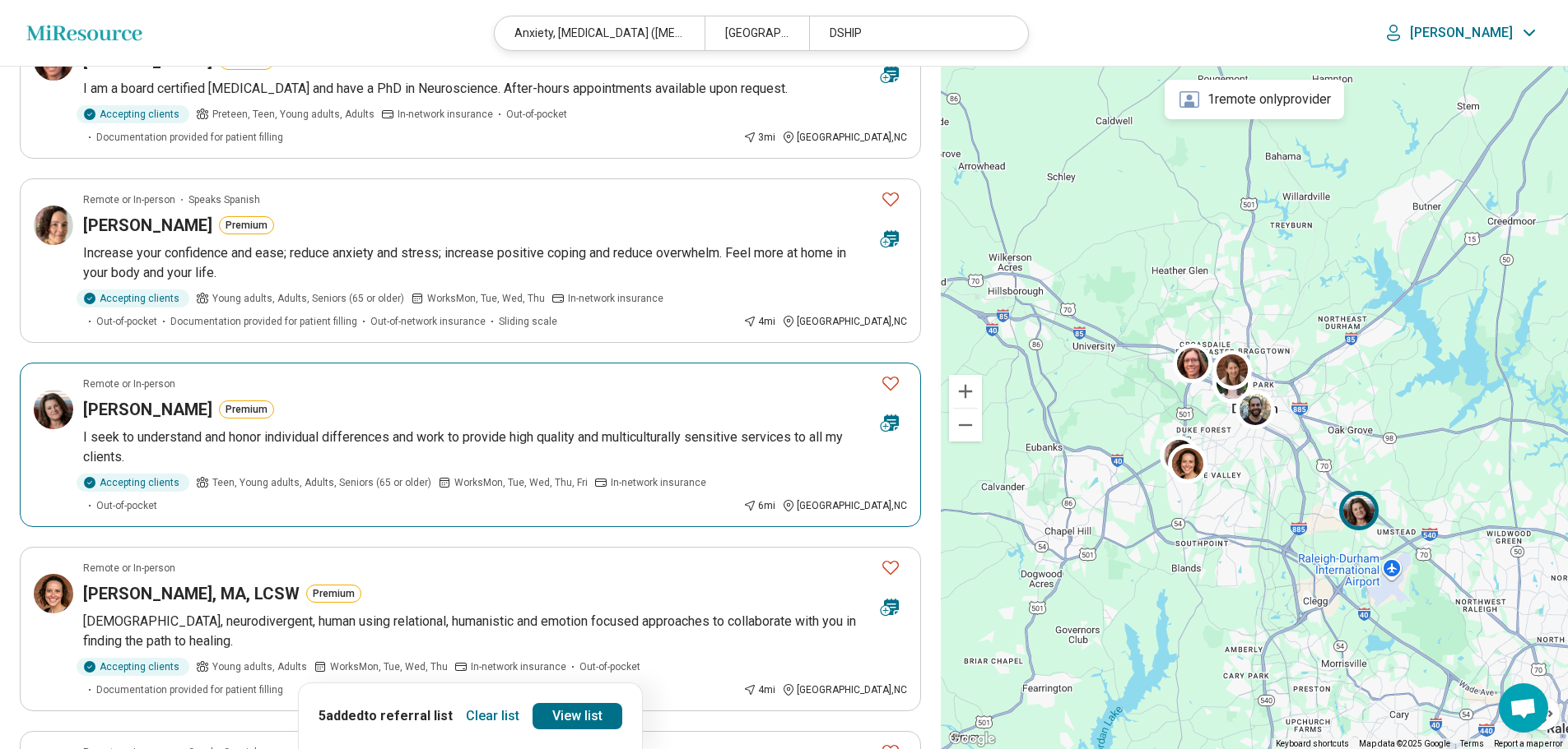
click at [569, 447] on p "I seek to understand and honor individual differences and work to provide high …" at bounding box center [494, 447] width 823 height 39
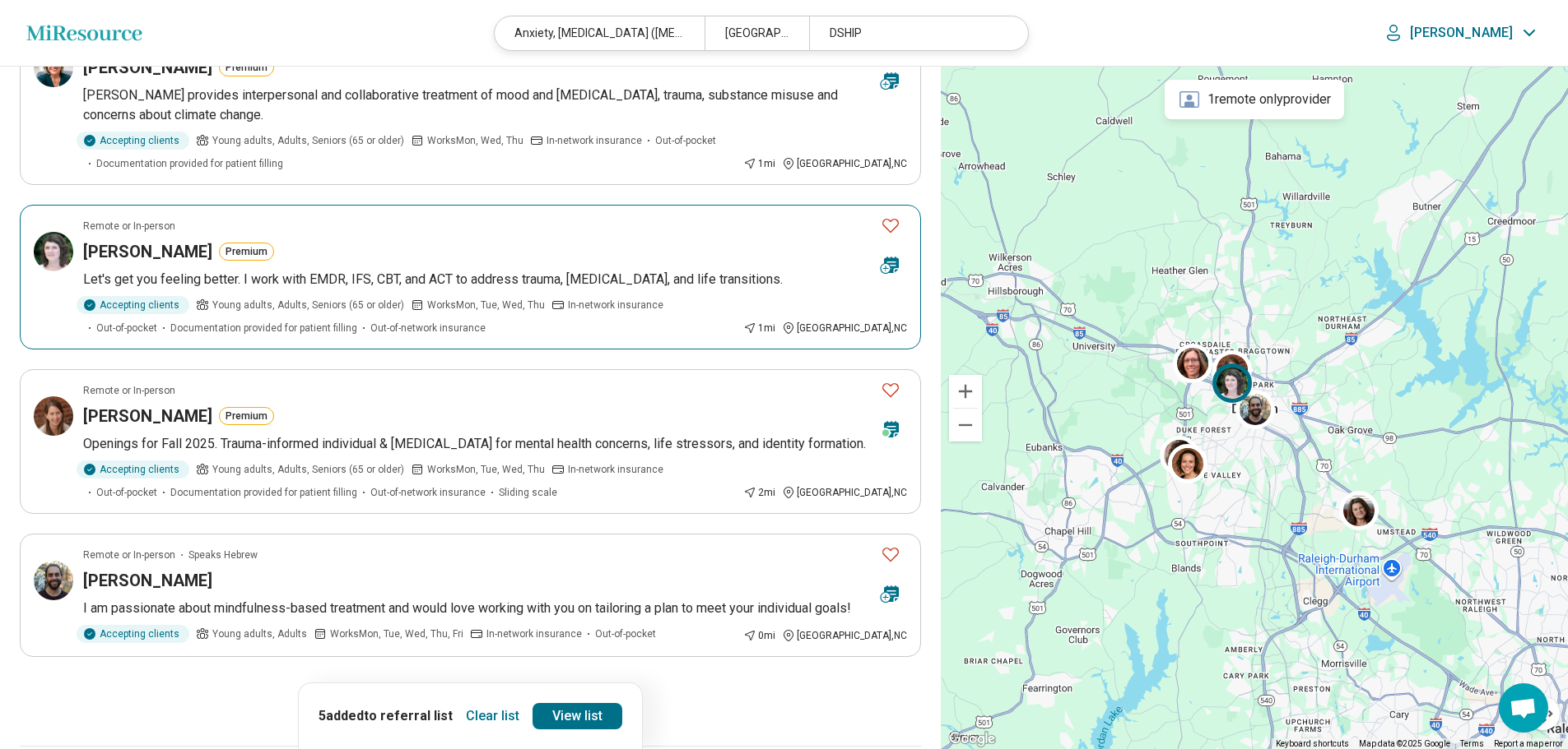
scroll to position [1398, 0]
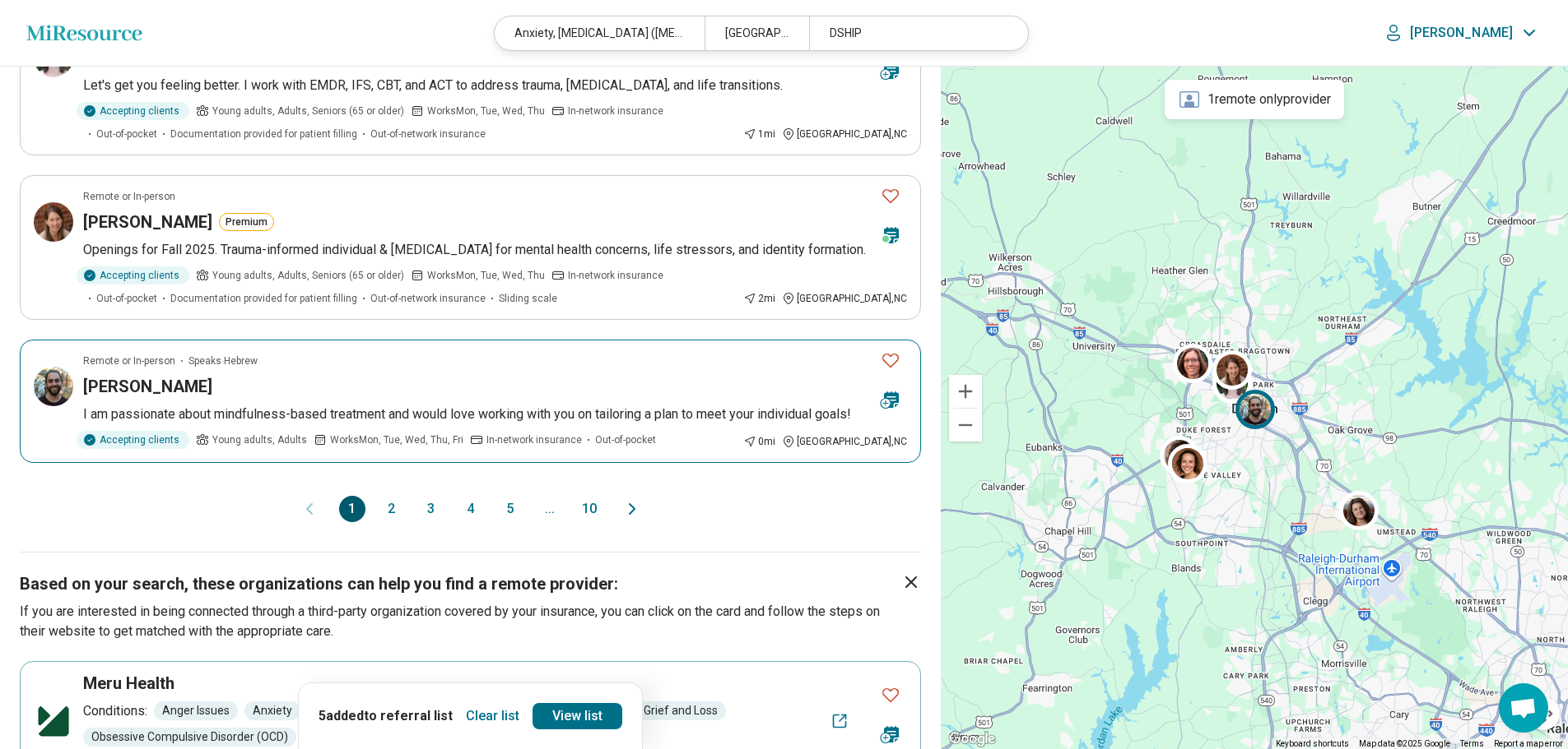
click at [266, 379] on article "Remote or In-person Speaks Hebrew Asaf Zemah I am passionate about mindfulness-…" at bounding box center [470, 401] width 901 height 123
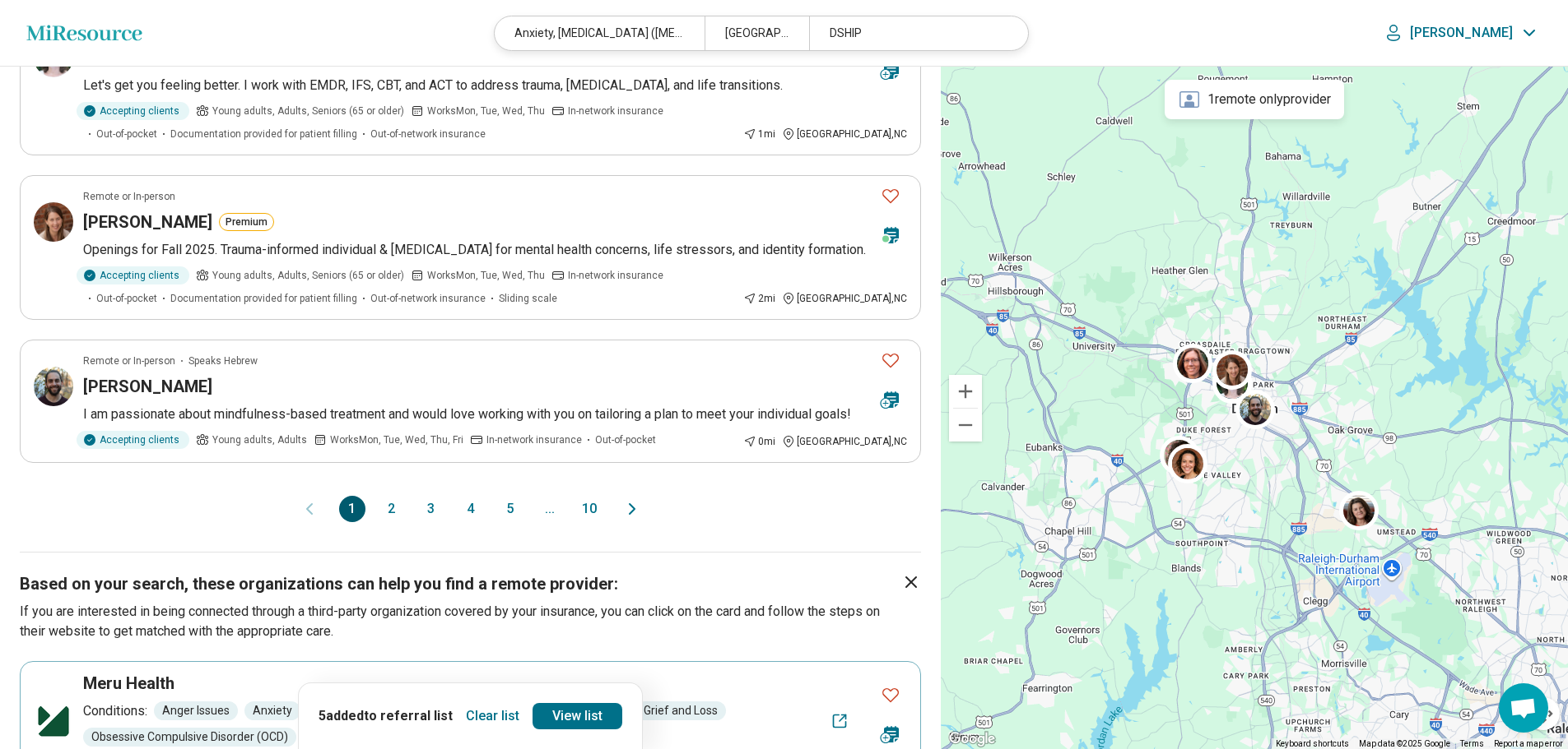
click at [395, 496] on button "2" at bounding box center [392, 509] width 26 height 26
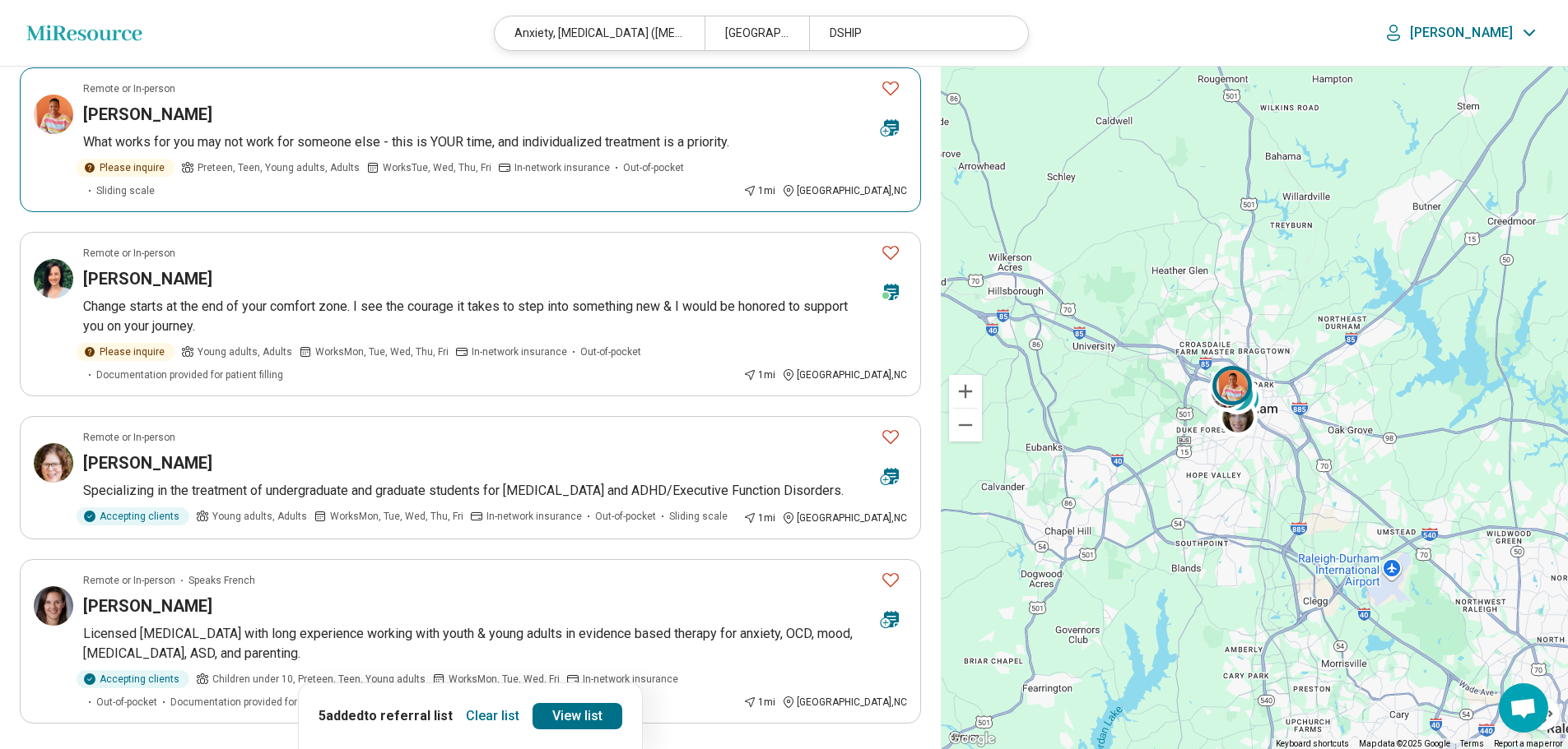
scroll to position [1152, 0]
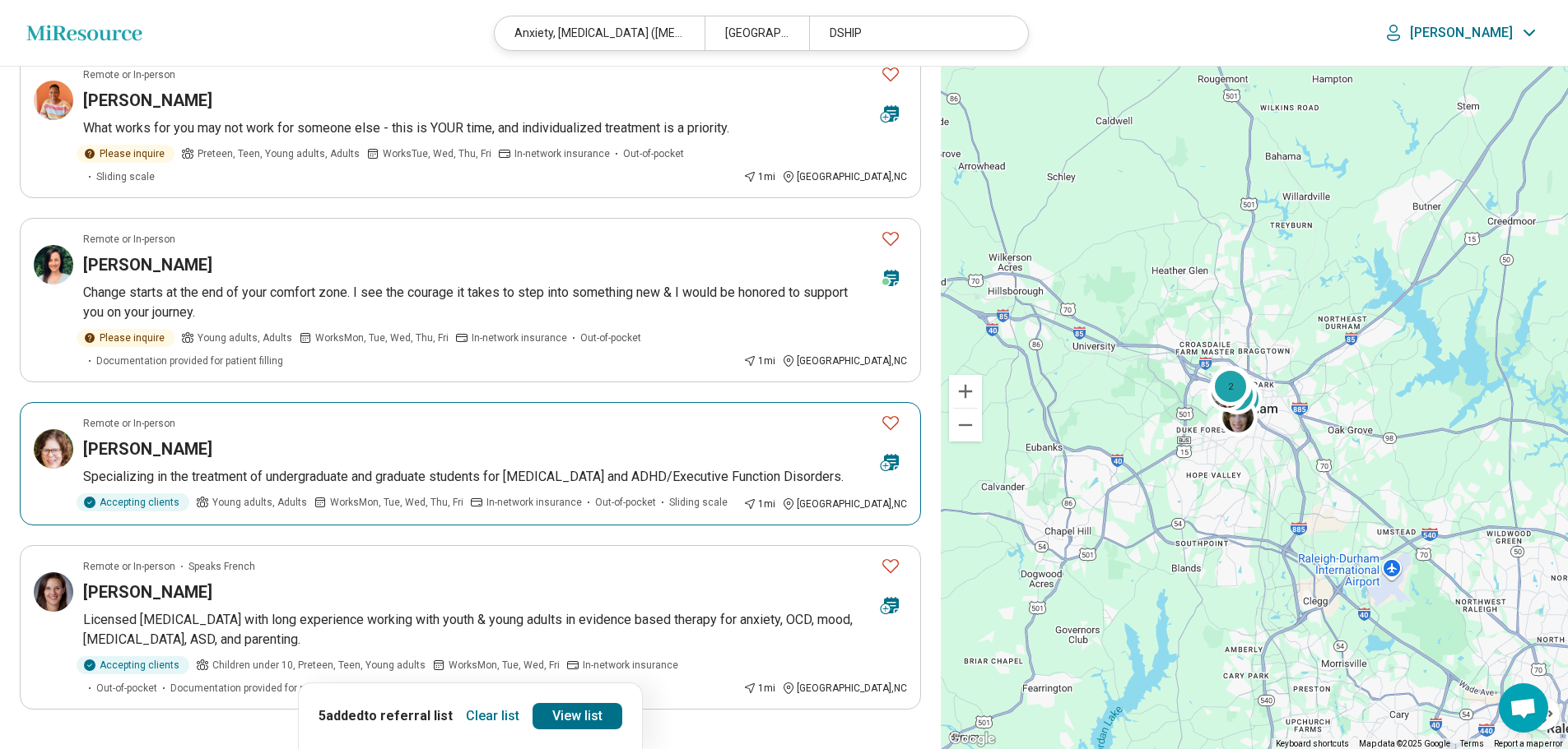
click at [310, 402] on article "Remote or In-person Lisa Jurecic Specializing in the treatment of undergraduate…" at bounding box center [470, 463] width 901 height 123
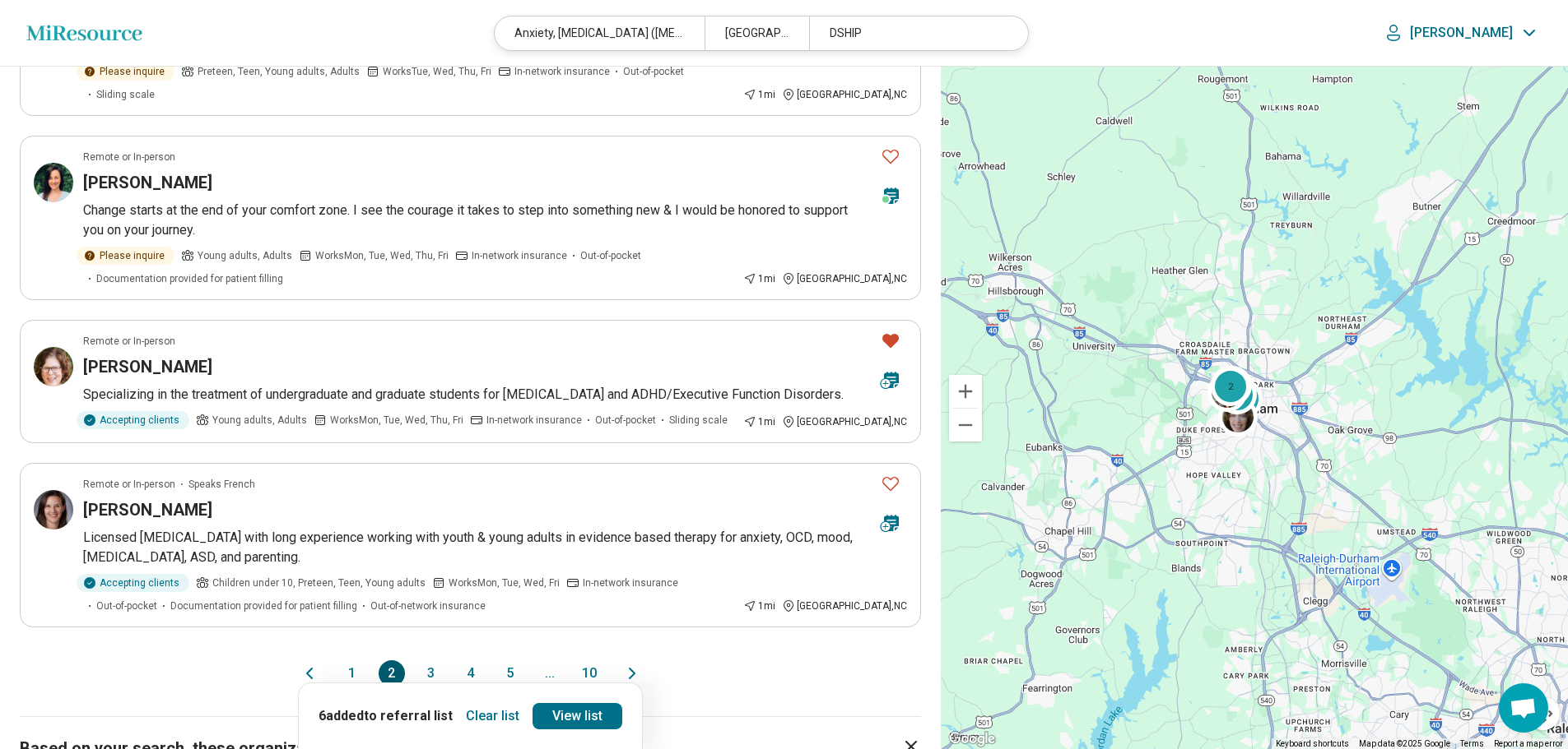
click at [430, 661] on button "3" at bounding box center [431, 673] width 26 height 26
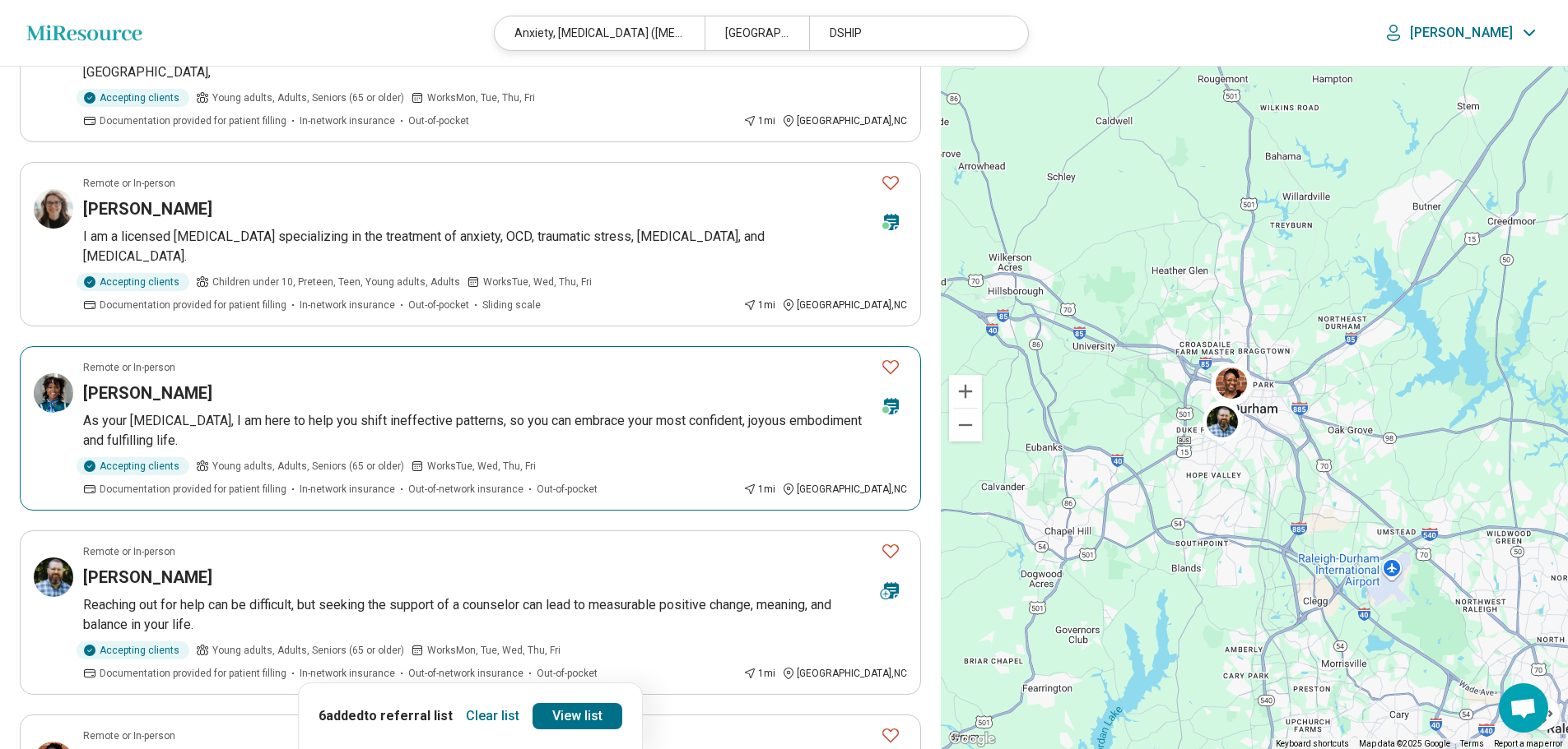
scroll to position [1069, 0]
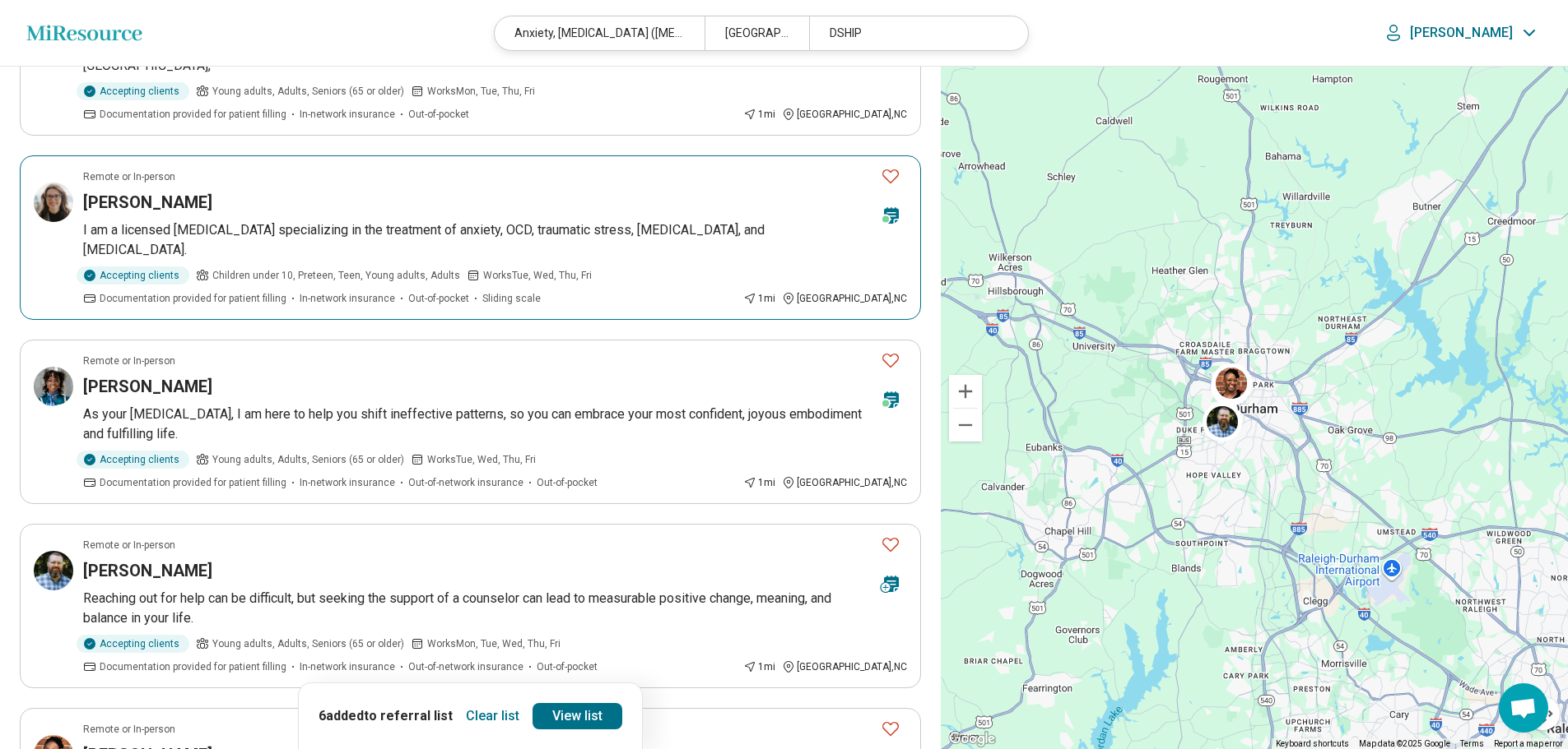
click at [464, 220] on p "I am a licensed psychologist specializing in the treatment of anxiety, OCD, tra…" at bounding box center [494, 239] width 823 height 39
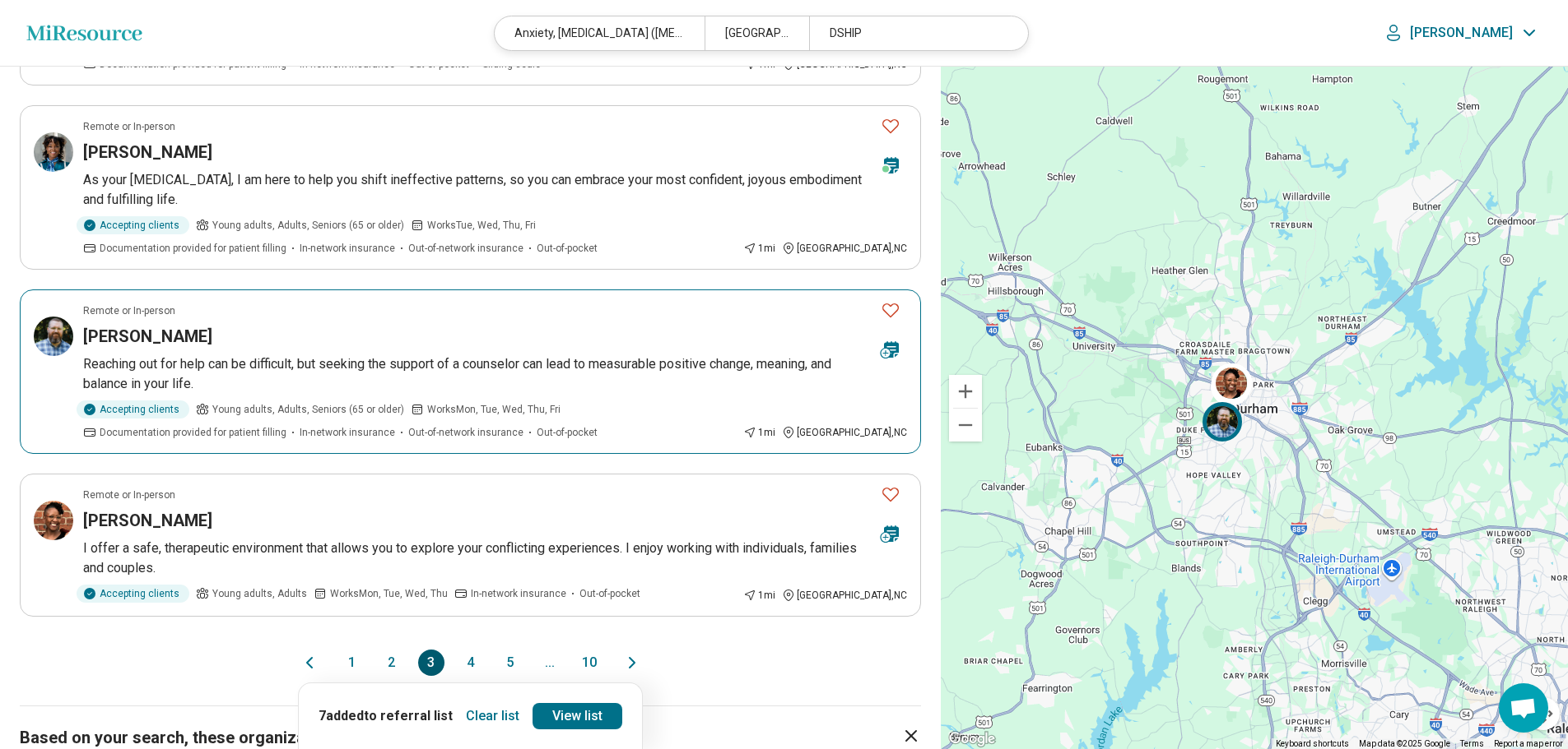
scroll to position [1316, 0]
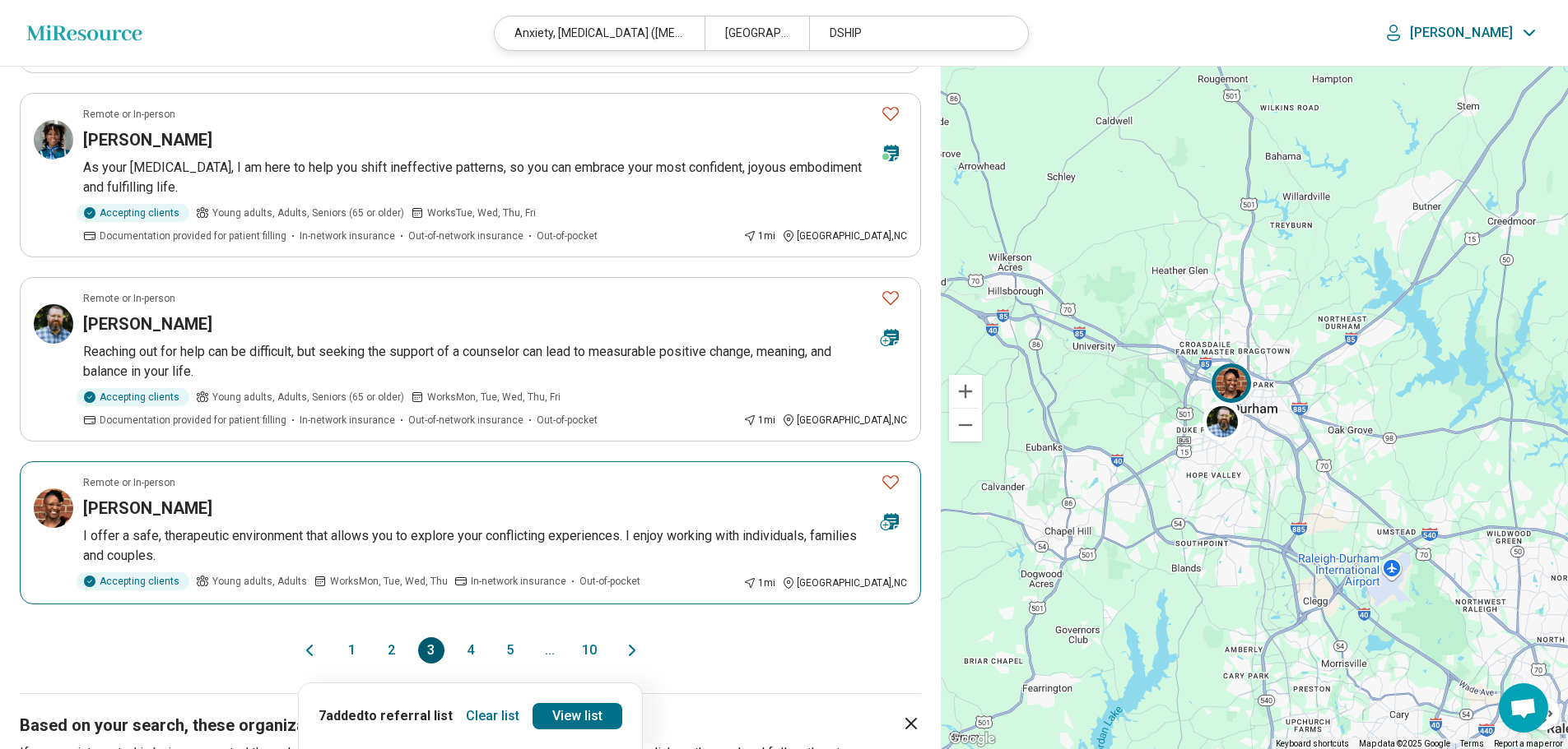
click at [190, 497] on h3 "[PERSON_NAME]" at bounding box center [147, 509] width 129 height 23
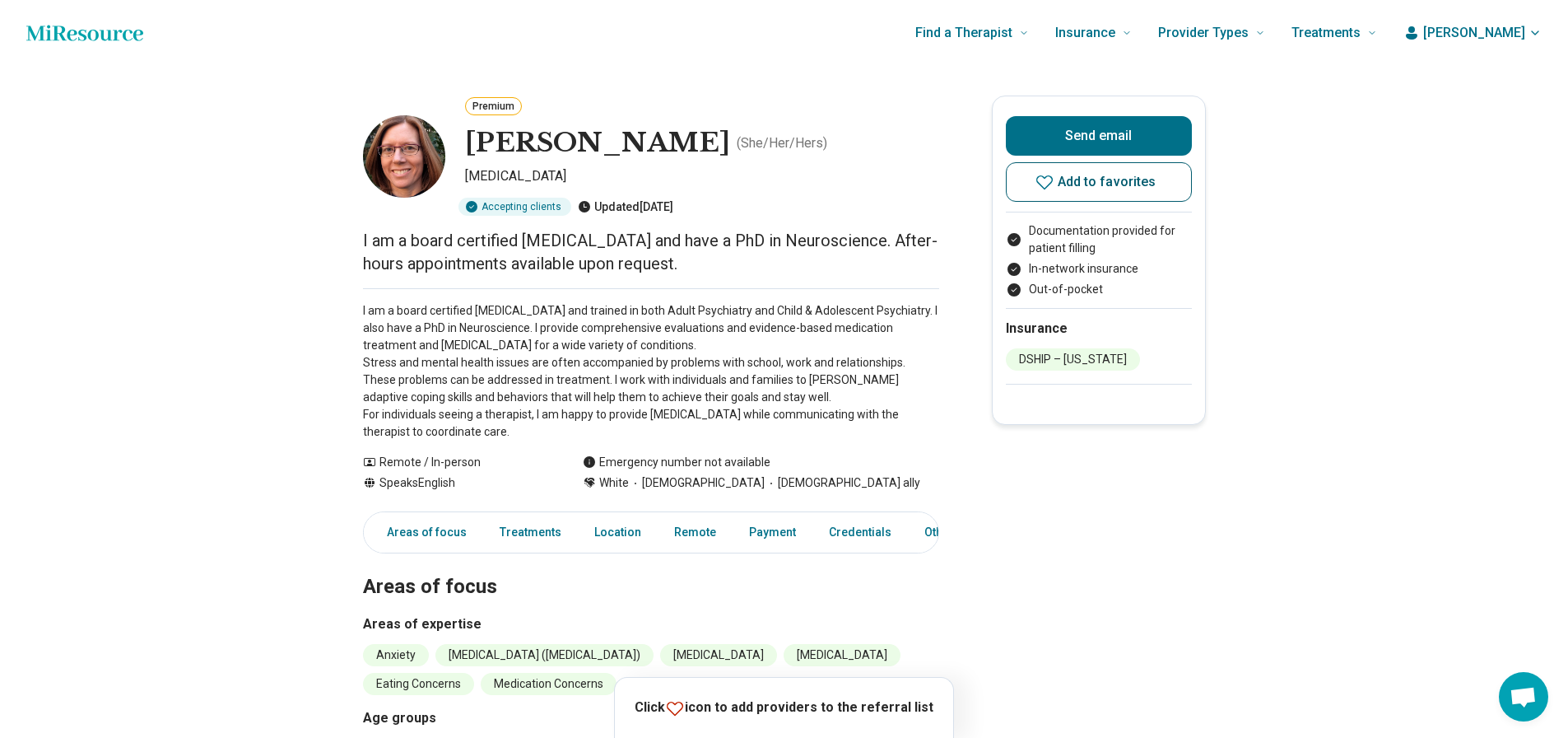
click at [1063, 170] on button "Add to favorites" at bounding box center [1098, 182] width 186 height 39
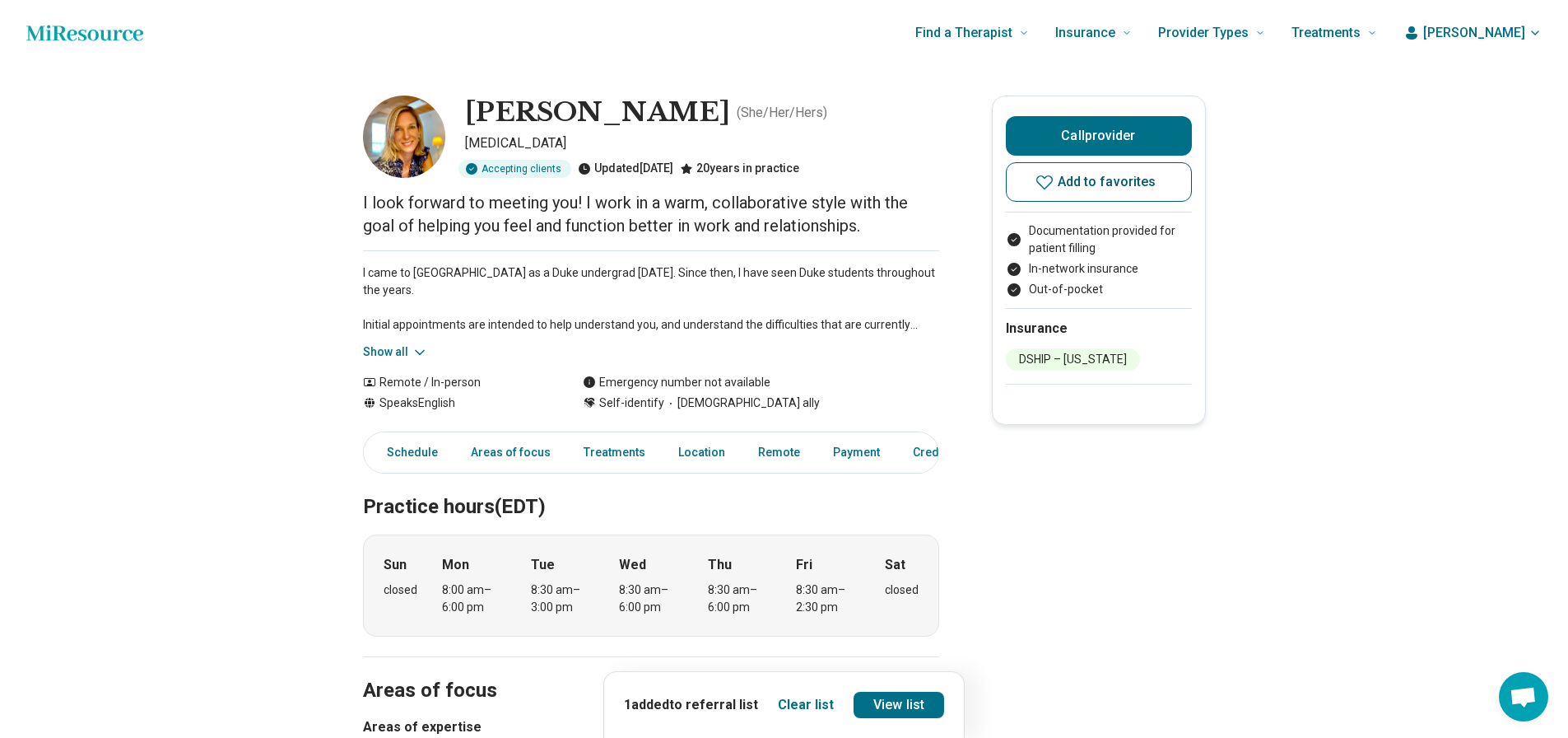
click at [1098, 184] on span "Add to favorites" at bounding box center [1106, 182] width 99 height 13
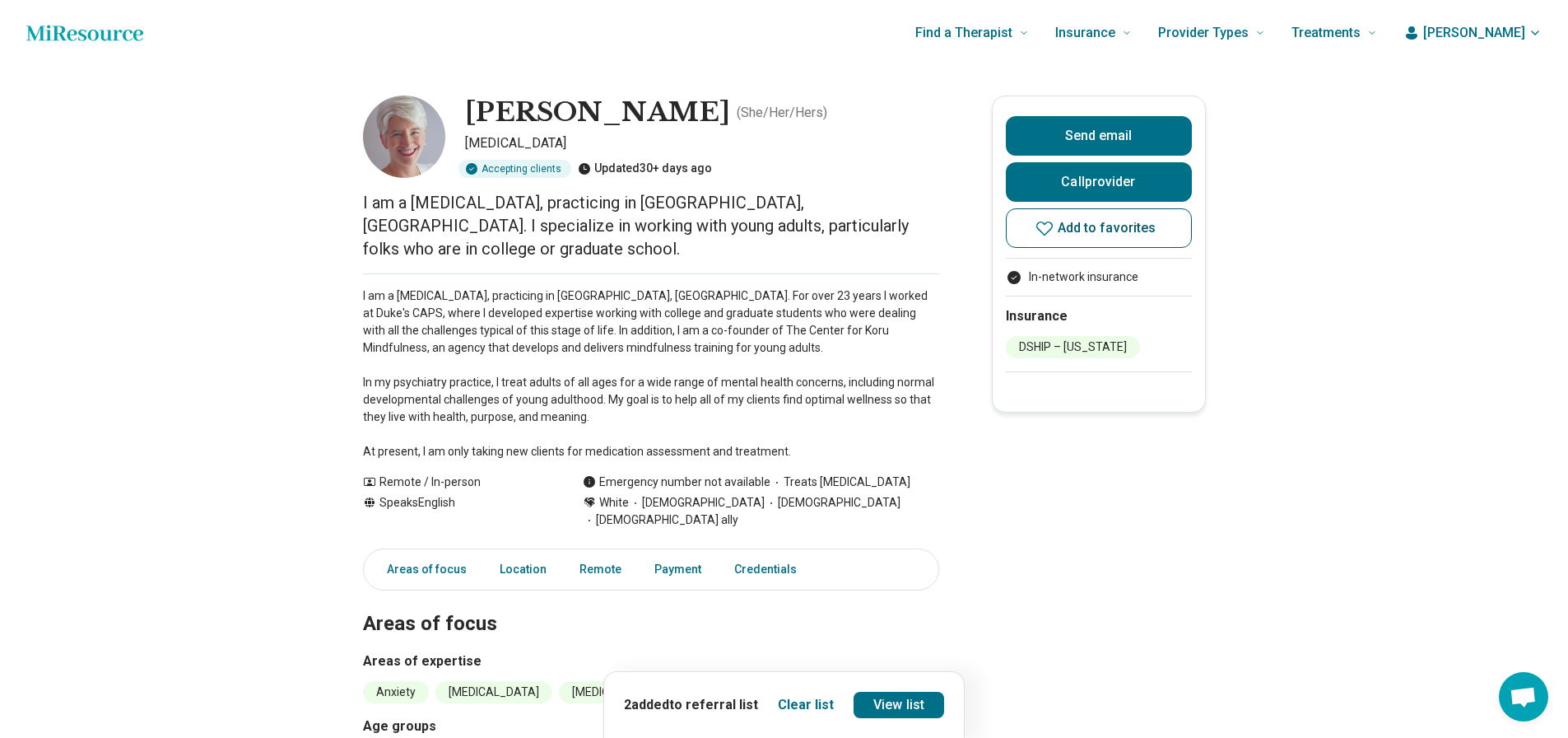
click at [1068, 231] on span "Add to favorites" at bounding box center [1106, 228] width 99 height 13
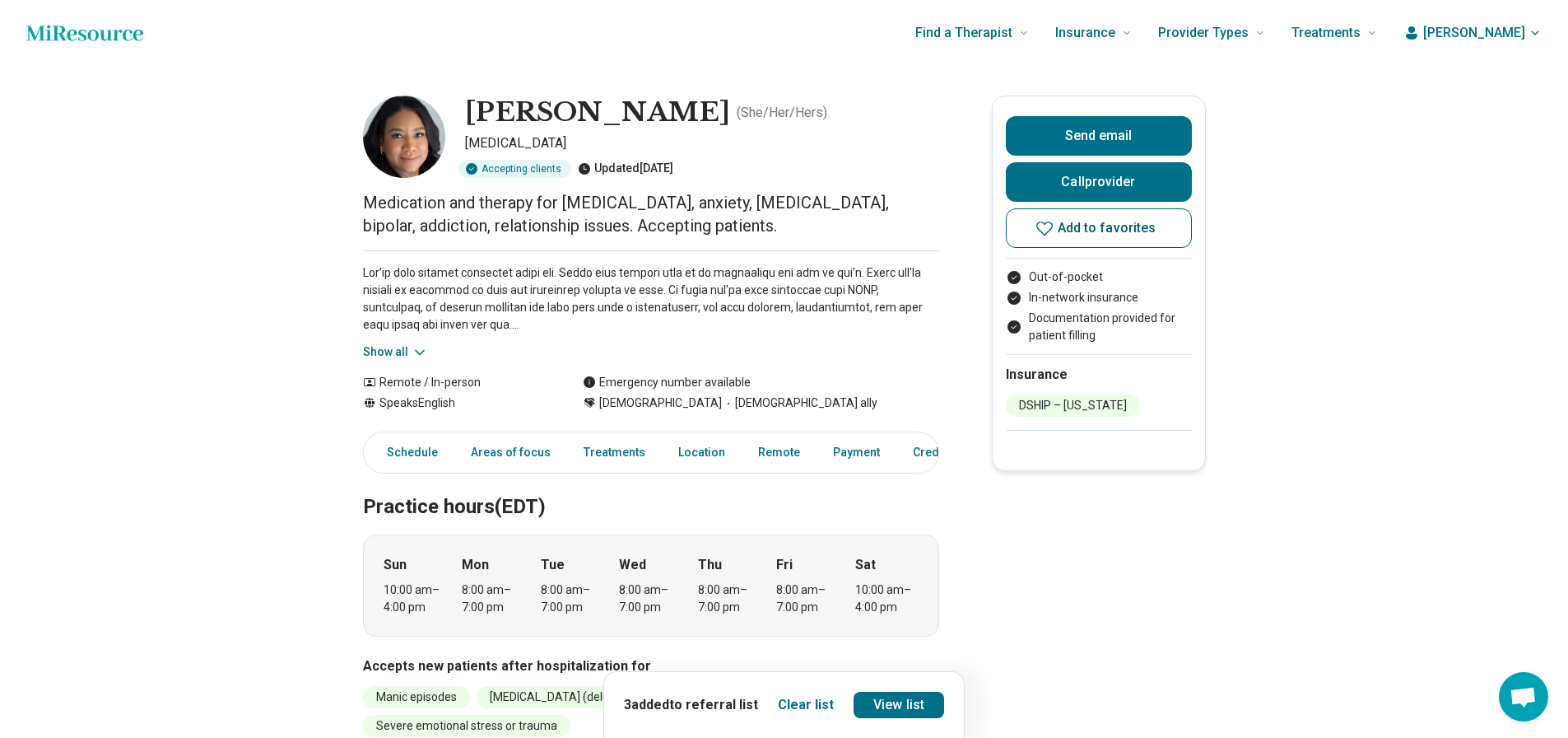
click at [1130, 224] on span "Add to favorites" at bounding box center [1106, 228] width 99 height 13
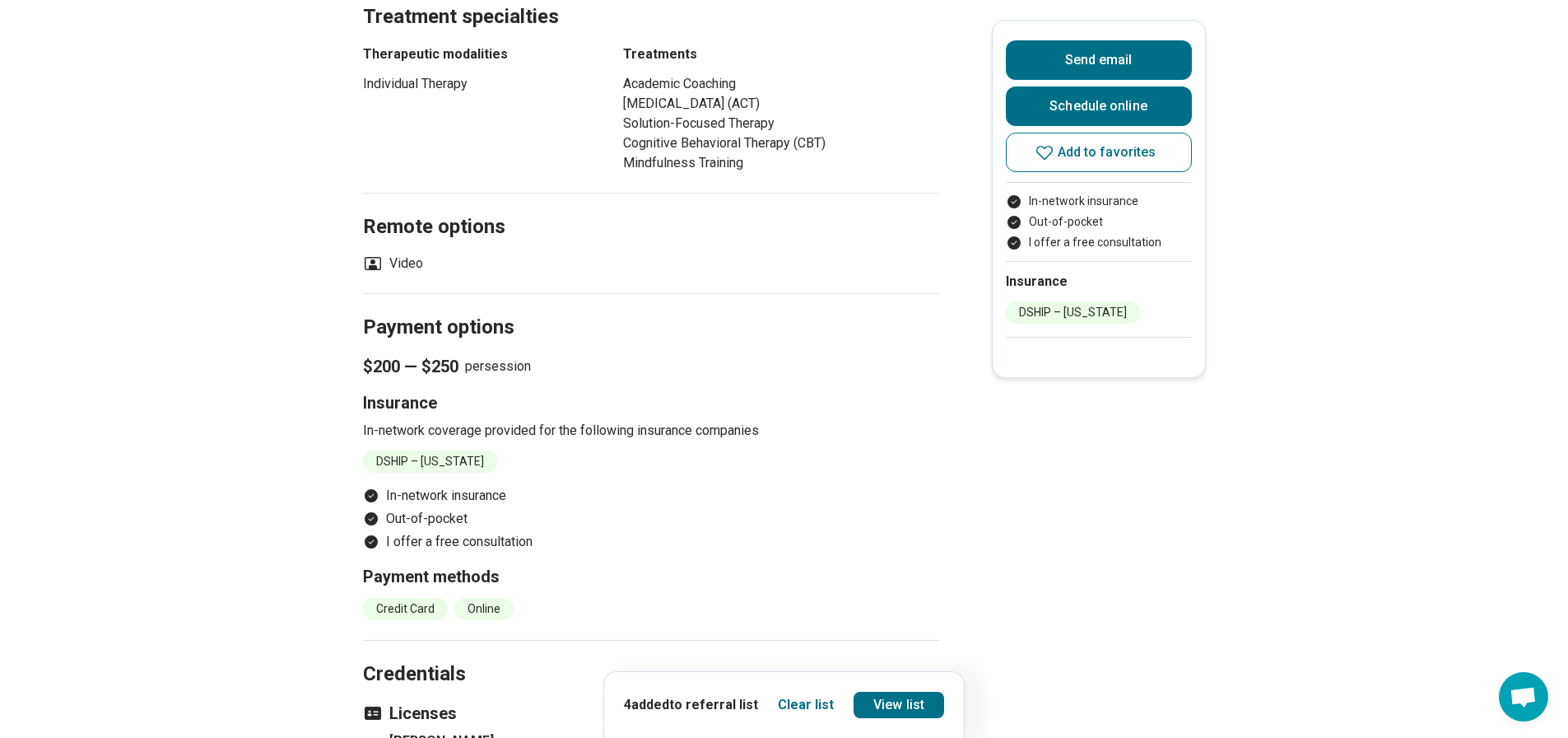
scroll to position [247, 0]
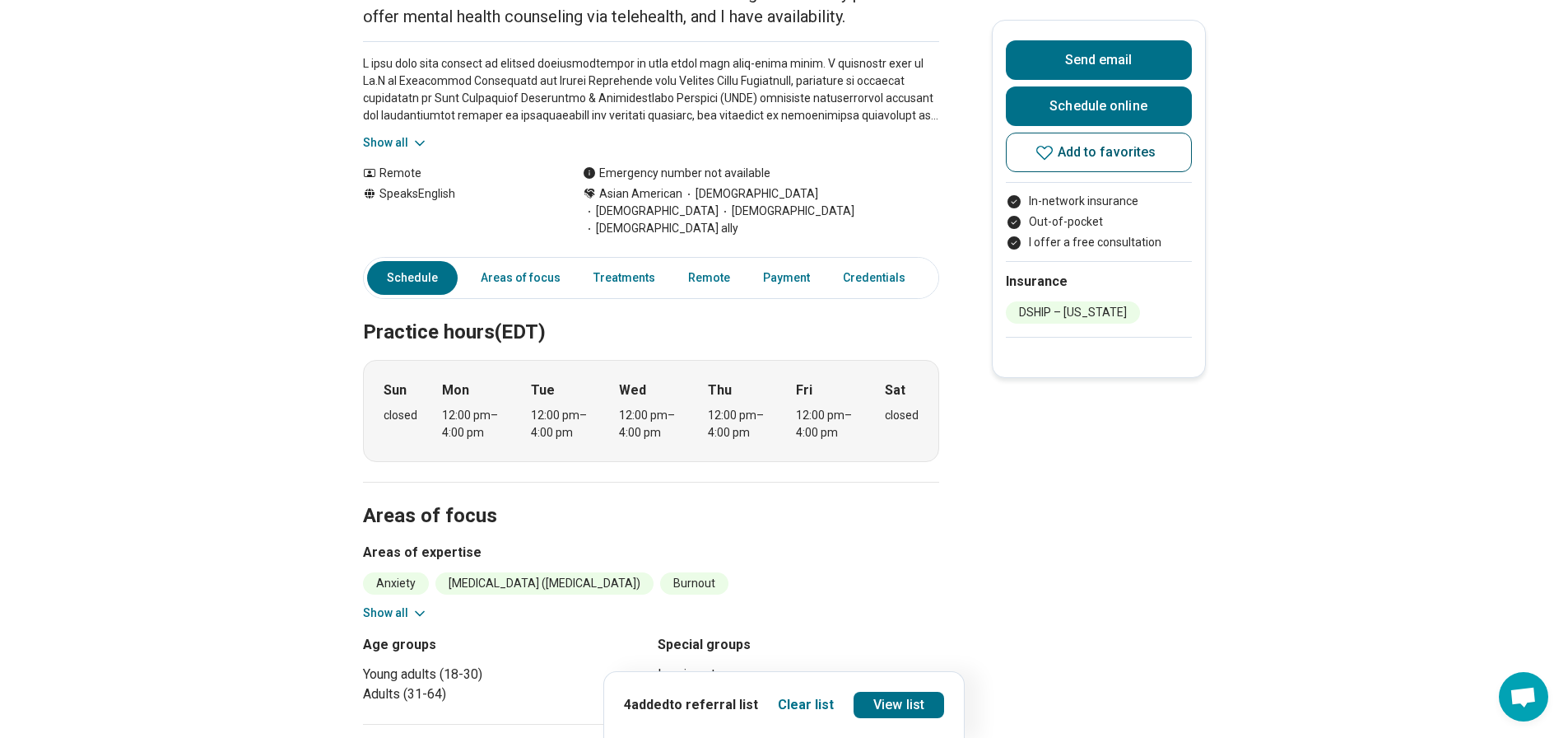
click at [1073, 154] on span "Add to favorites" at bounding box center [1106, 152] width 99 height 13
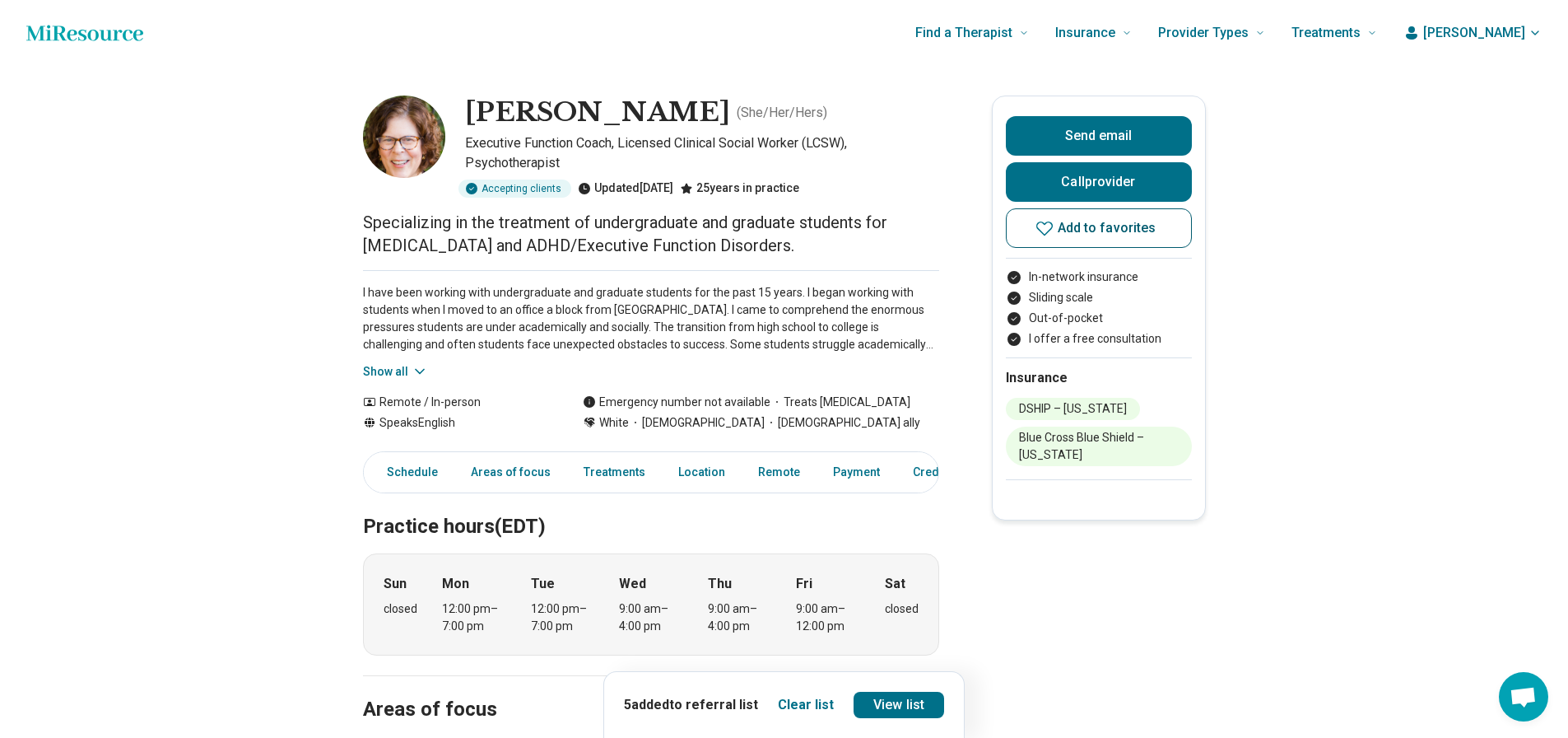
click at [1091, 226] on span "Add to favorites" at bounding box center [1106, 228] width 99 height 13
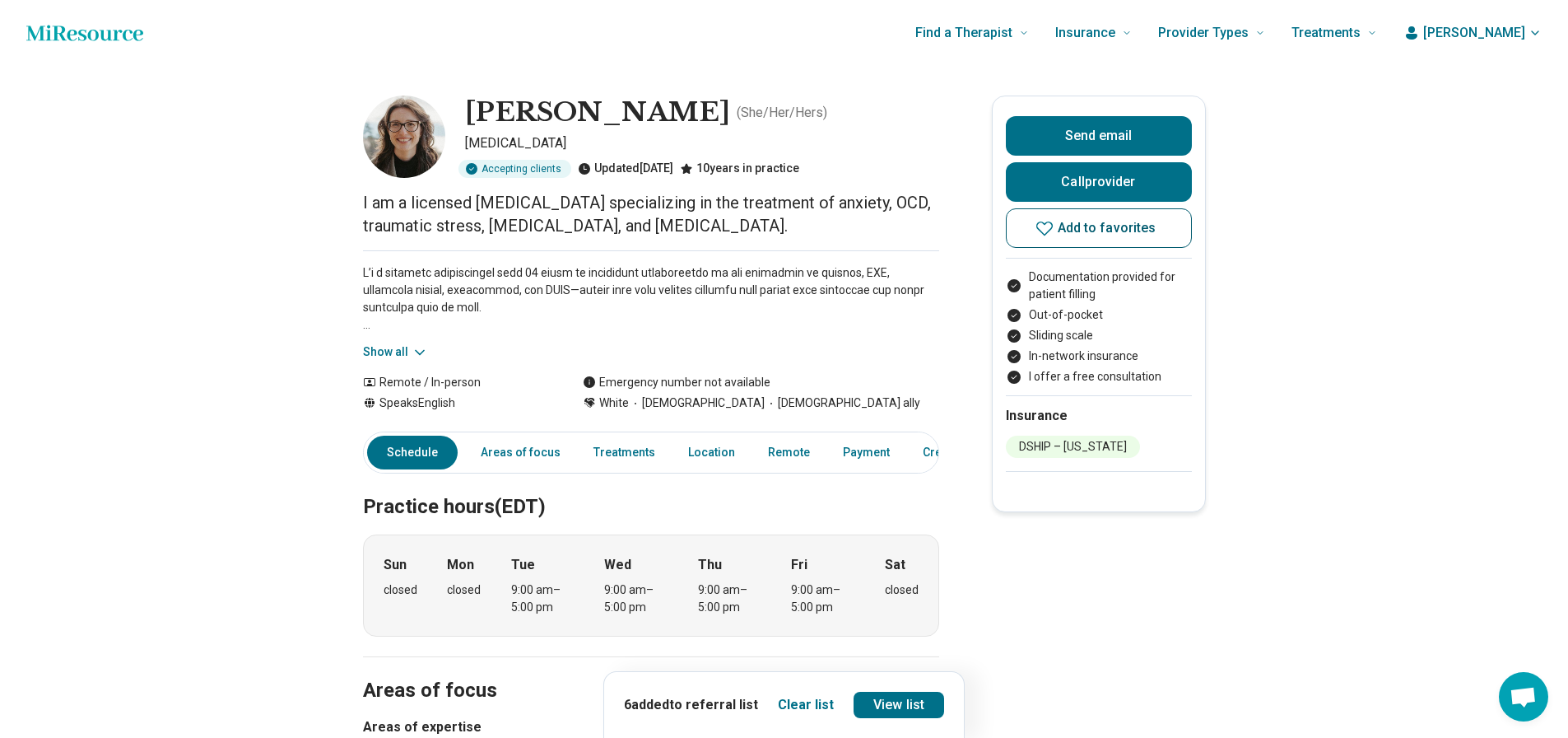
click at [1096, 236] on button "Add to favorites" at bounding box center [1098, 227] width 186 height 39
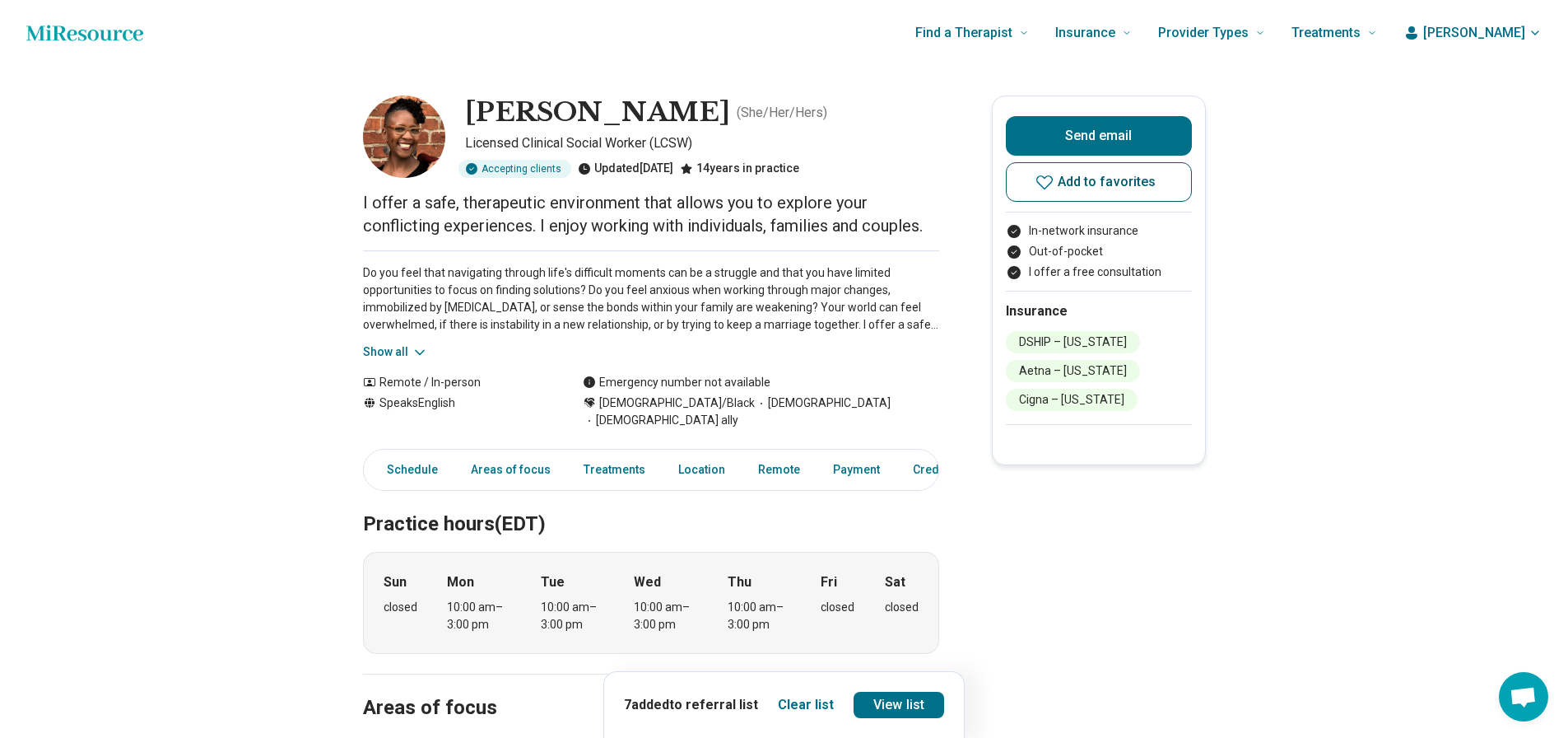
click at [1081, 178] on span "Add to favorites" at bounding box center [1106, 182] width 99 height 13
click at [884, 700] on link "View list" at bounding box center [898, 704] width 90 height 26
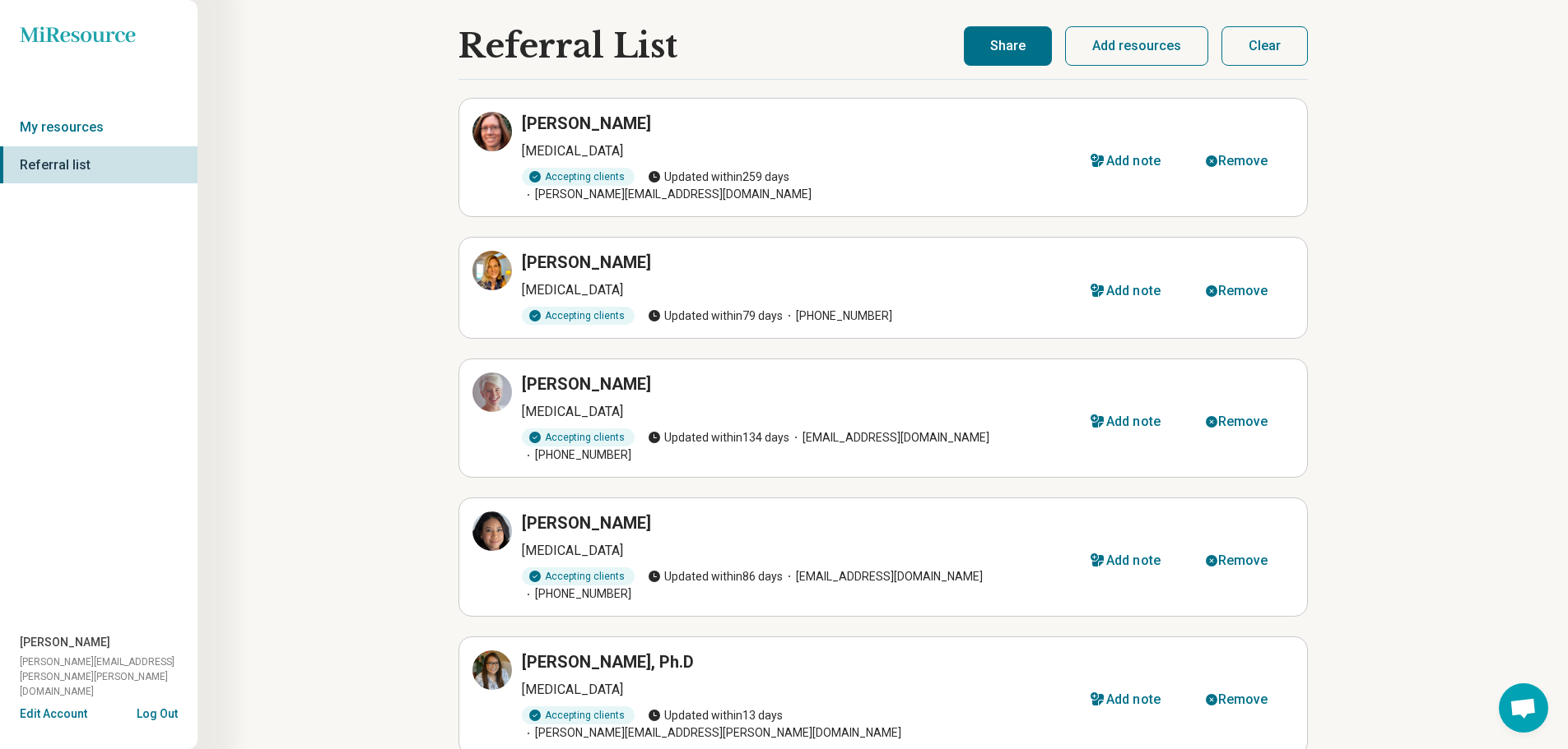
click at [1022, 44] on button "Share" at bounding box center [1008, 45] width 89 height 39
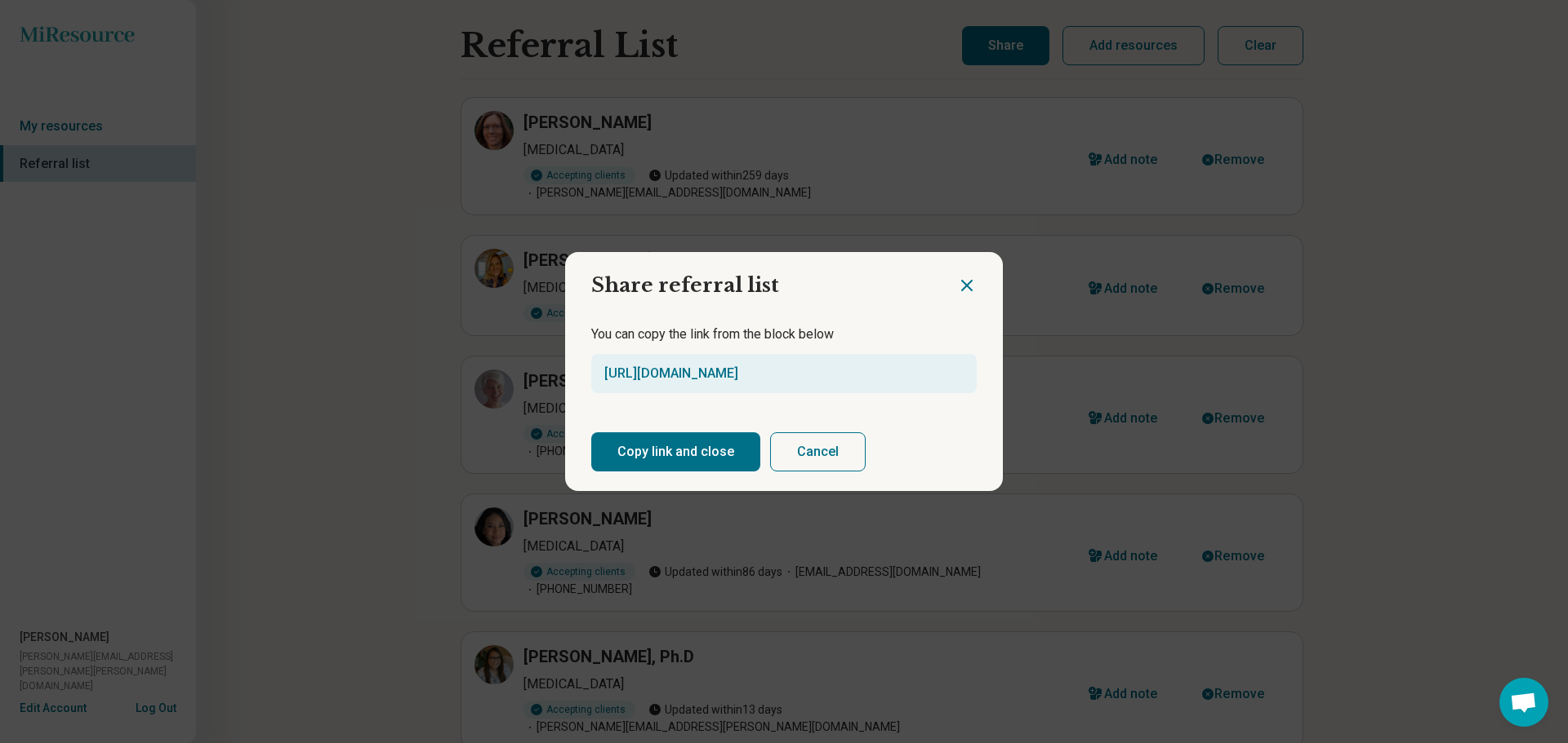
click at [731, 446] on button "Copy link and close" at bounding box center [675, 451] width 169 height 39
